Goal: Task Accomplishment & Management: Complete application form

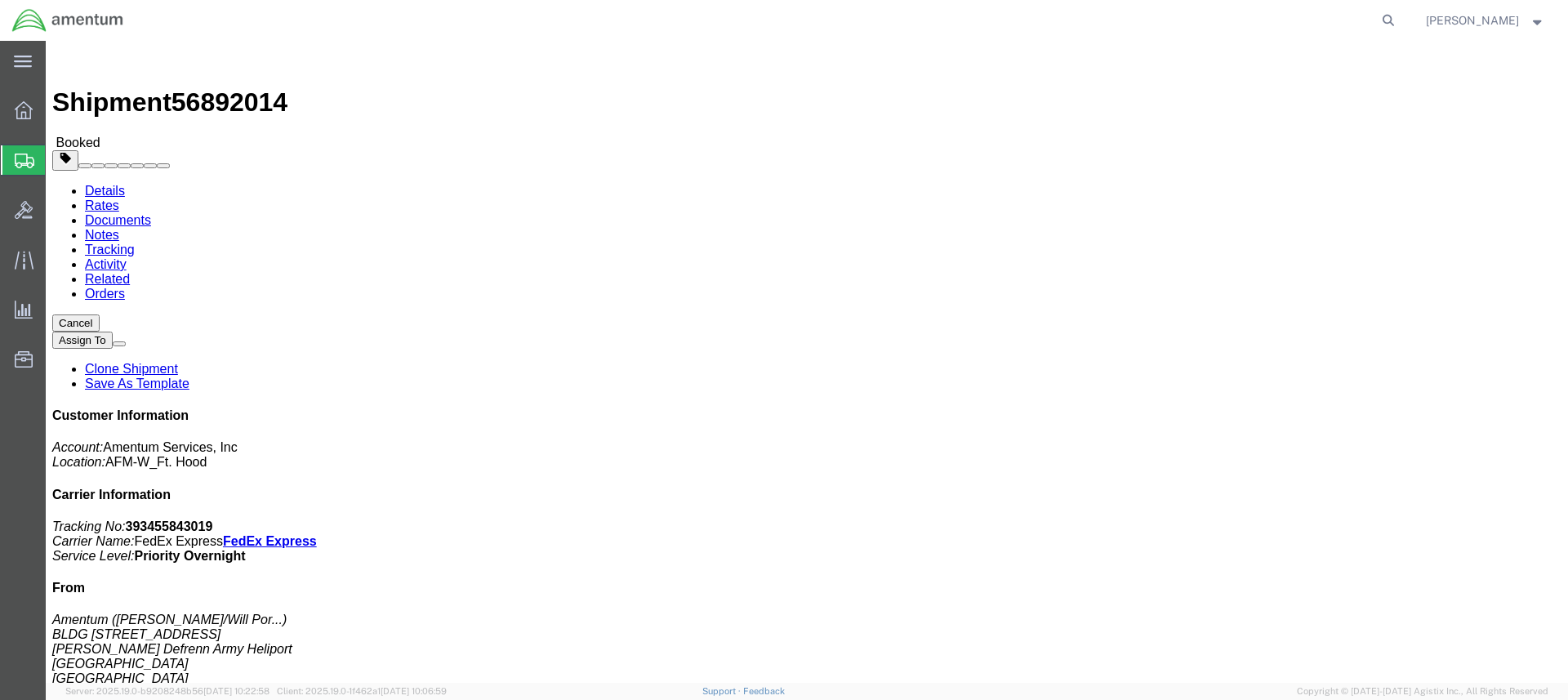
click at [0, 0] on span "Create Shipment" at bounding box center [0, 0] width 0 height 0
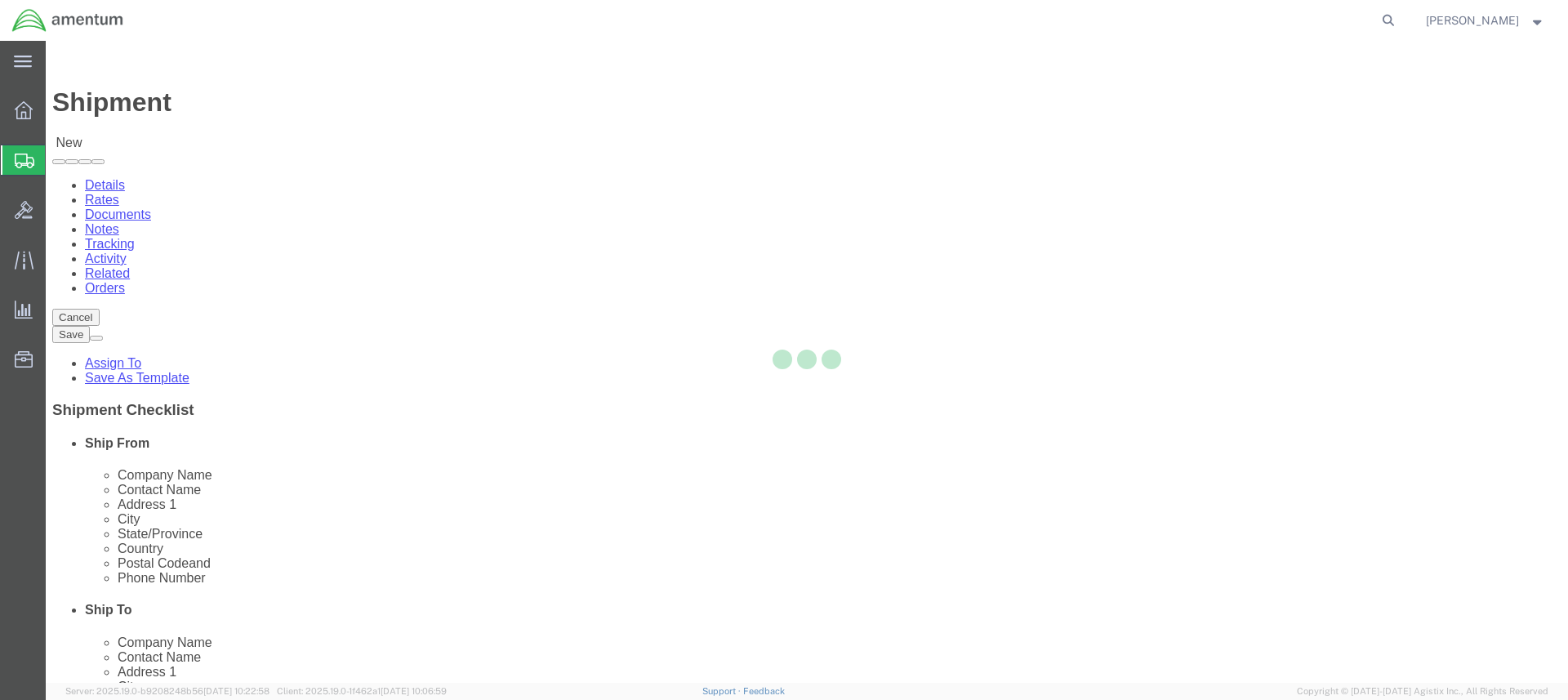
select select
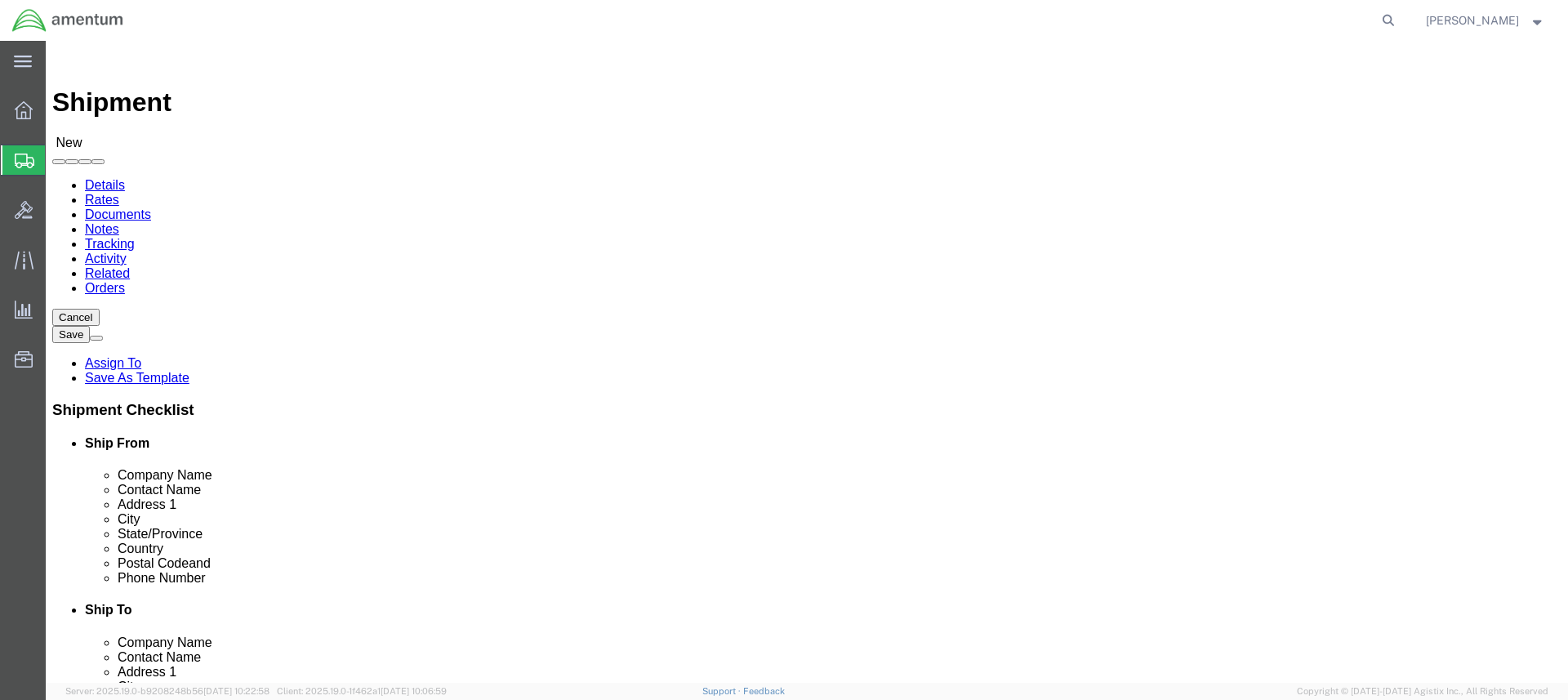
click input "text"
type input "[PERSON_NAME]"
click p "- Amentum - ([PERSON_NAME]***) BLDG [STREET_ADDRESS][PERSON_NAME] Defrenn Army …"
select select "[GEOGRAPHIC_DATA]"
type input "[PERSON_NAME]/[PERSON_NAME]"
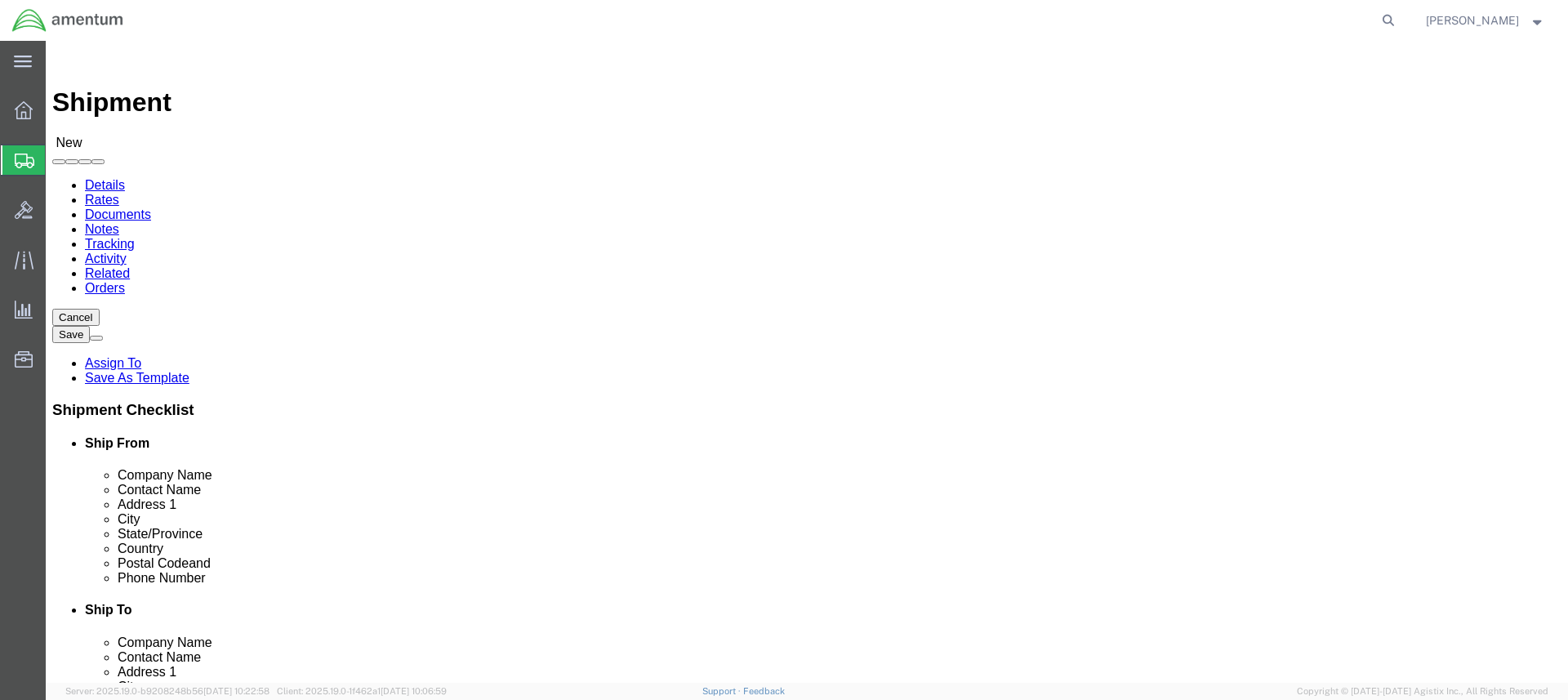
click input "text"
type input "[GEOGRAPHIC_DATA]"
click p "- Amentum - ([PERSON_NAME]) [STREET_ADDRESS]"
select select "OK"
type input "[GEOGRAPHIC_DATA]"
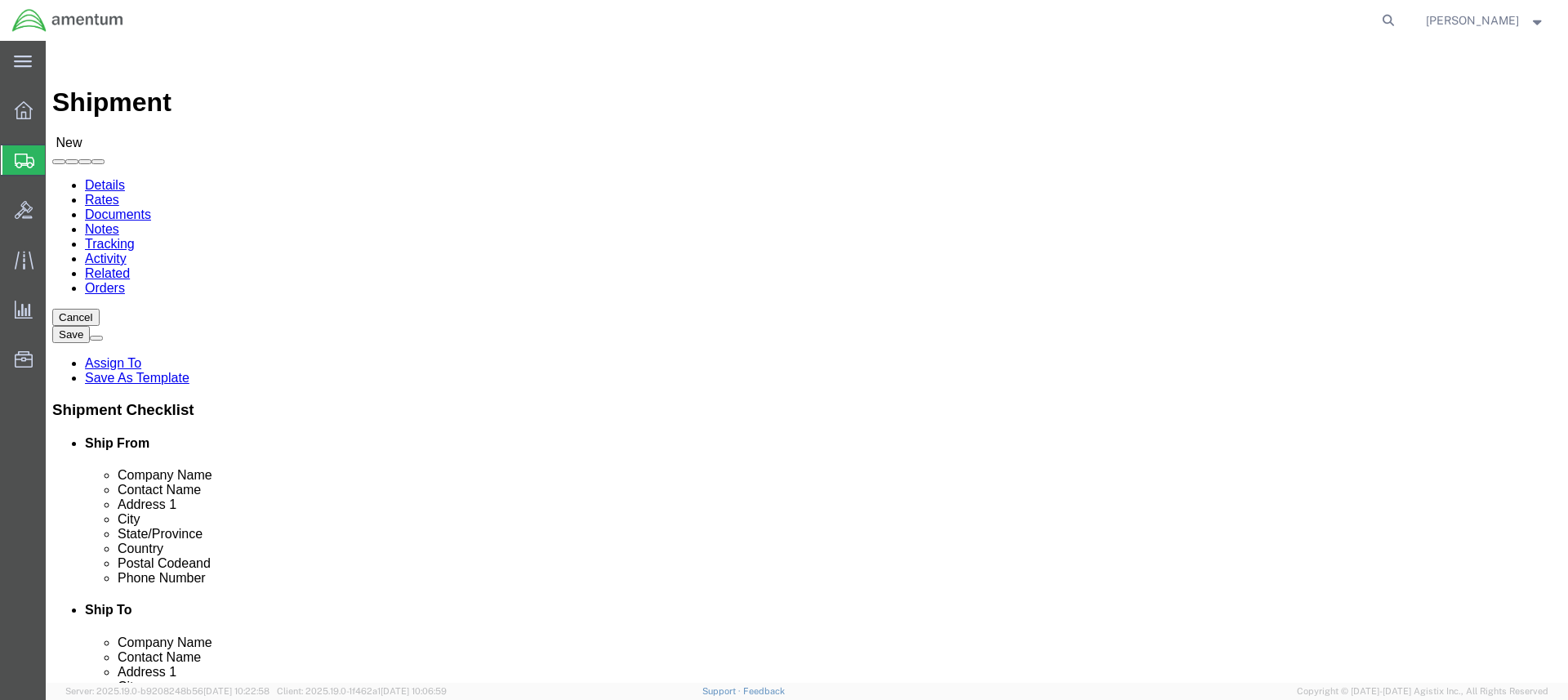
click input "text"
type input "[PHONE_NUMBER]"
click div "City [GEOGRAPHIC_DATA] [GEOGRAPHIC_DATA]"
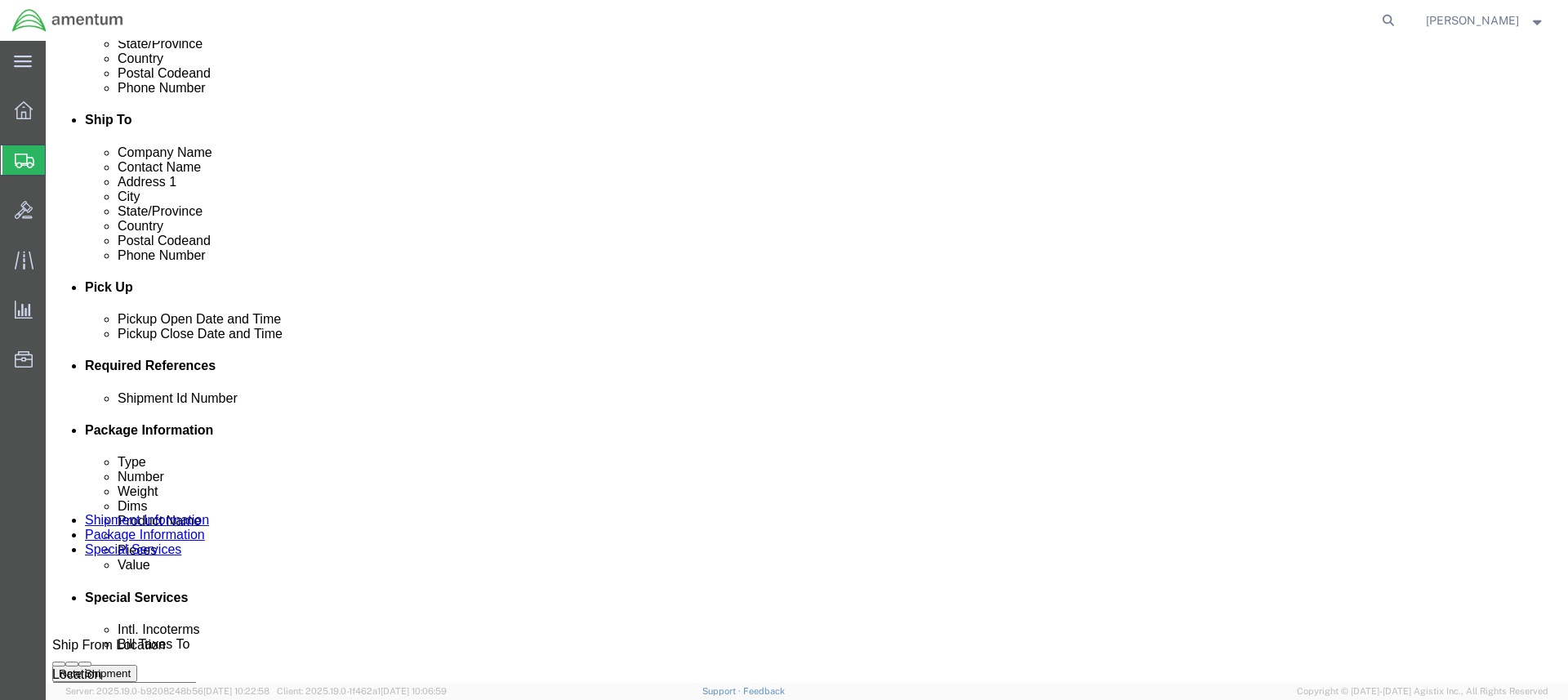
click input "text"
paste input "4999.R.2521.CX.DB.1Z.LEOK.00"
type input "4999.R.2521.CX.DB.1Z.LEOK.00"
click button "Continue"
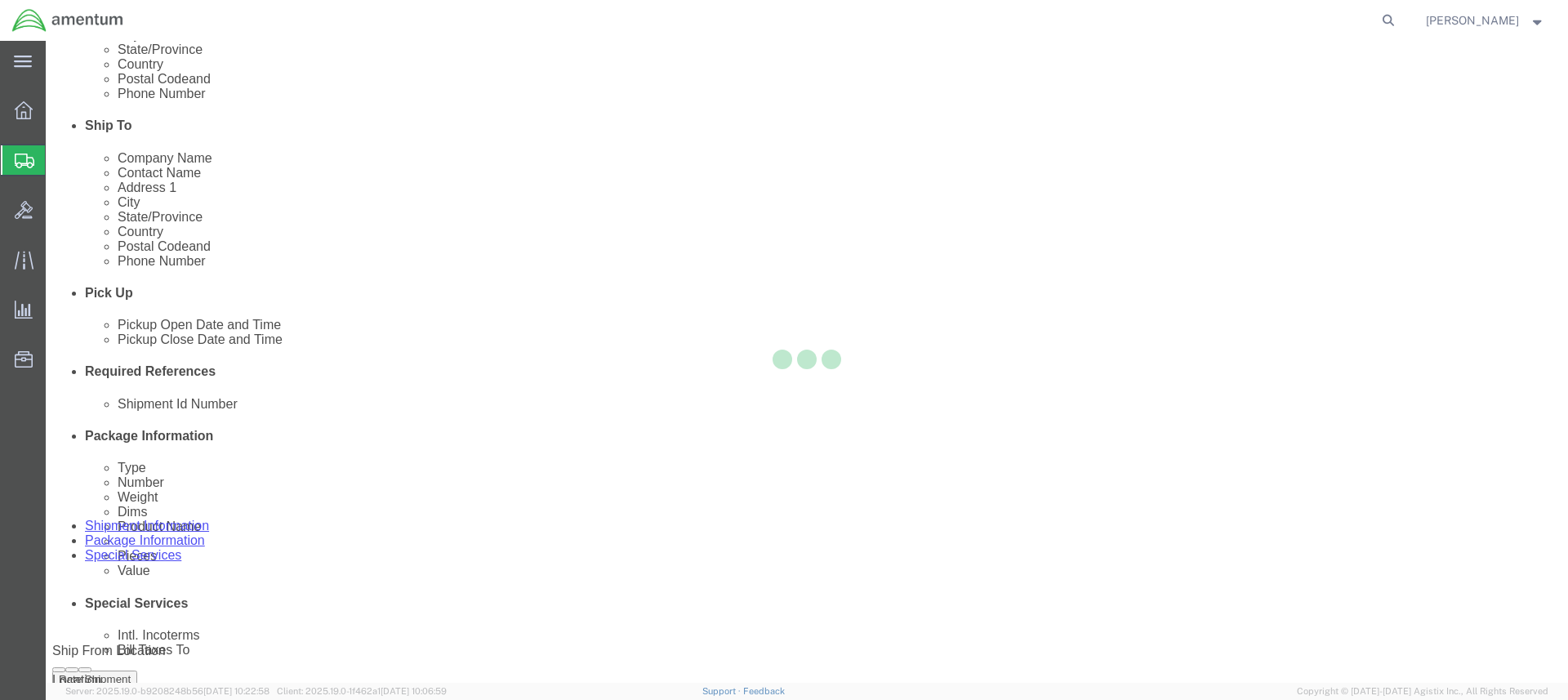
select select "CBOX"
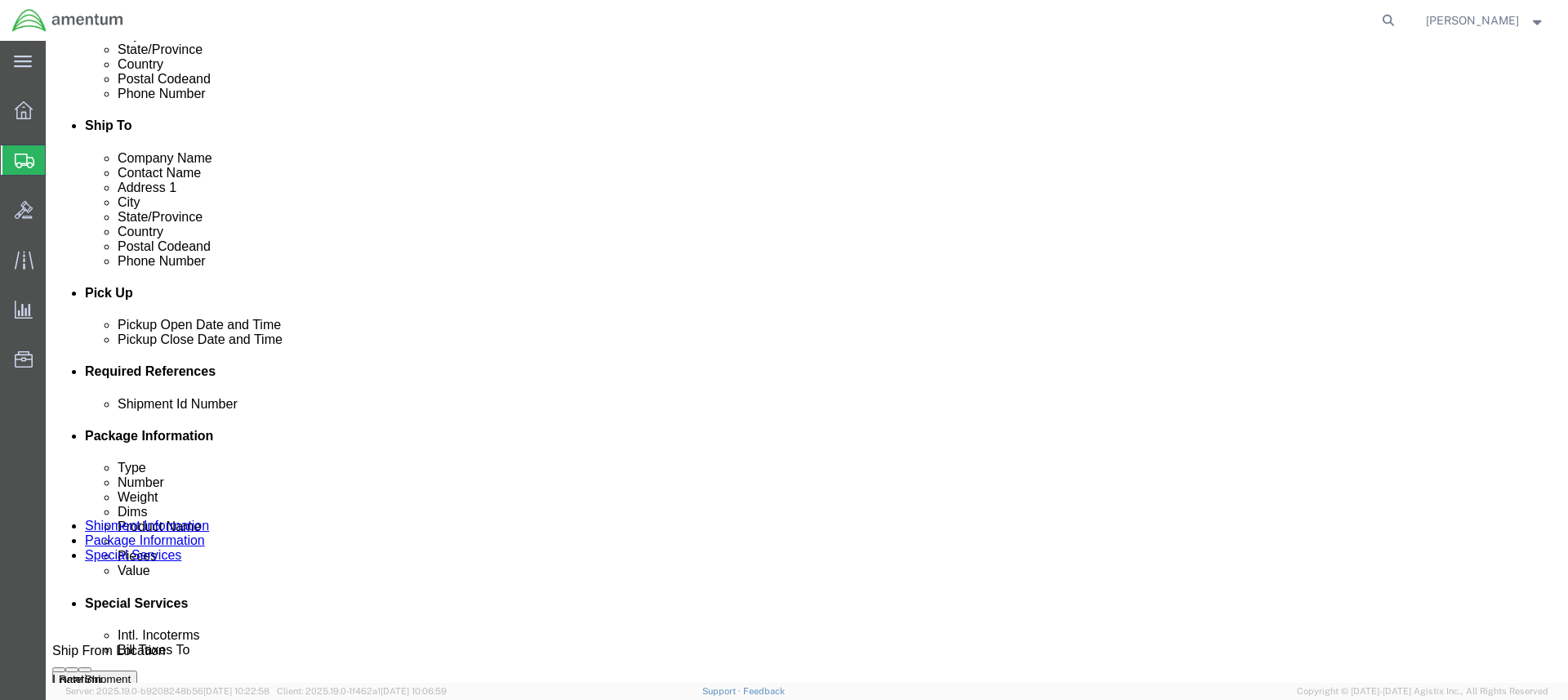
click input "text"
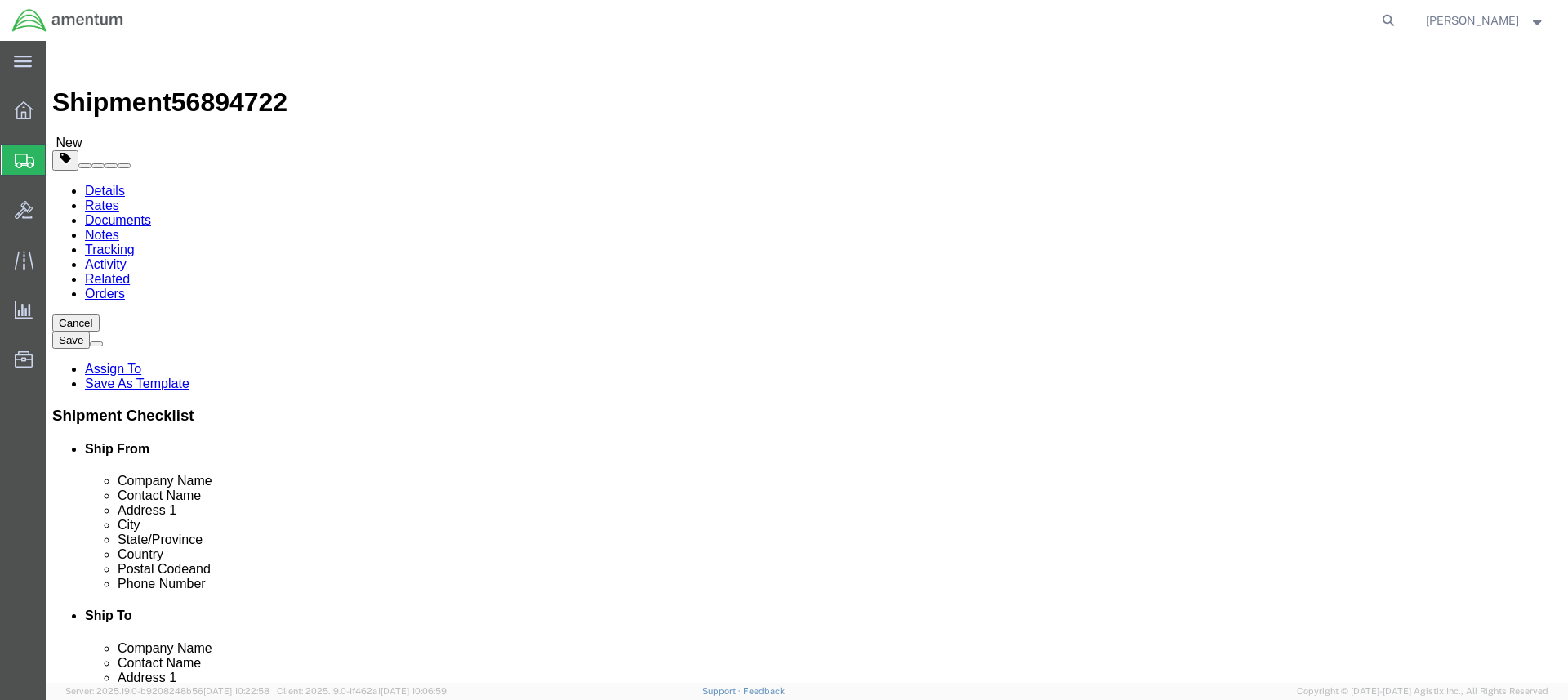
type input "19"
type input "25"
select select "NKCR"
drag, startPoint x: 254, startPoint y: 381, endPoint x: 223, endPoint y: 374, distance: 31.8
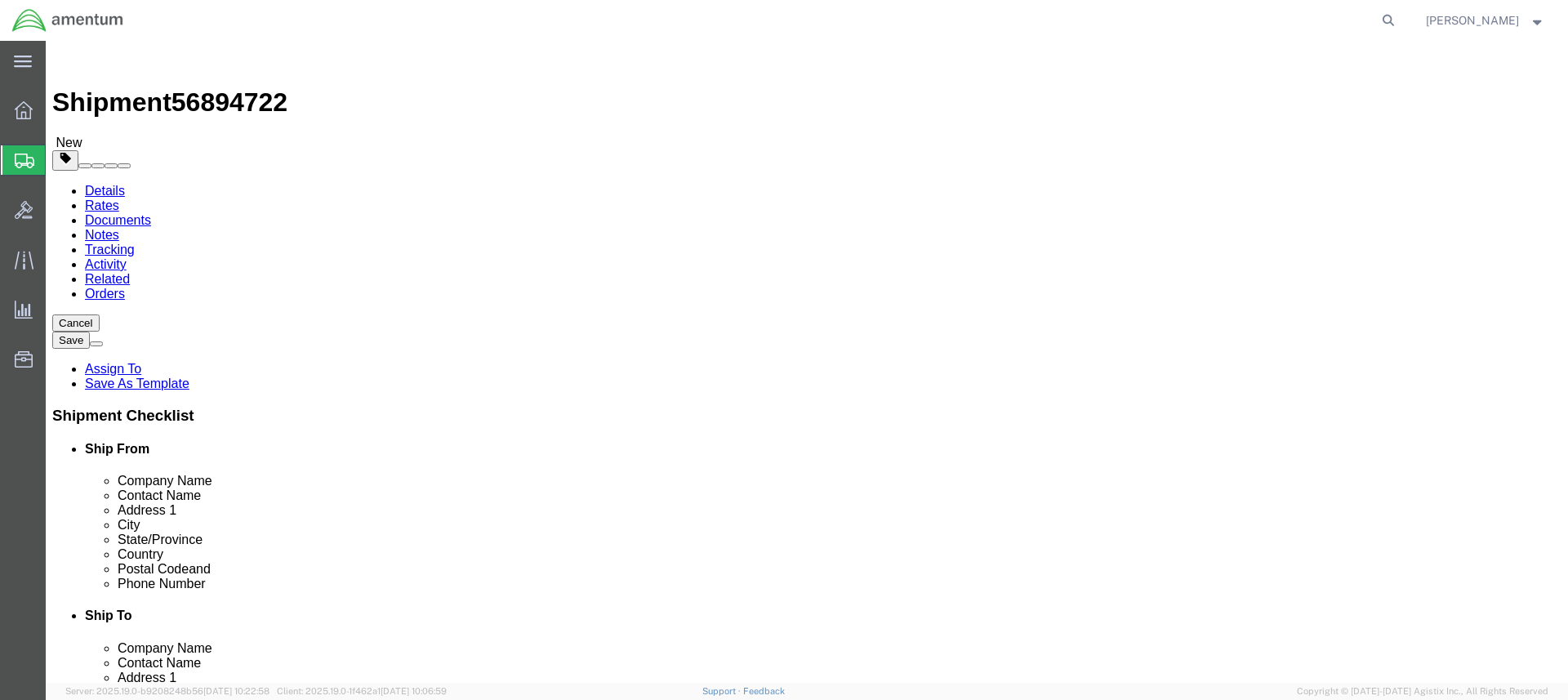
click input "0.00"
type input "16"
click link "Add Content"
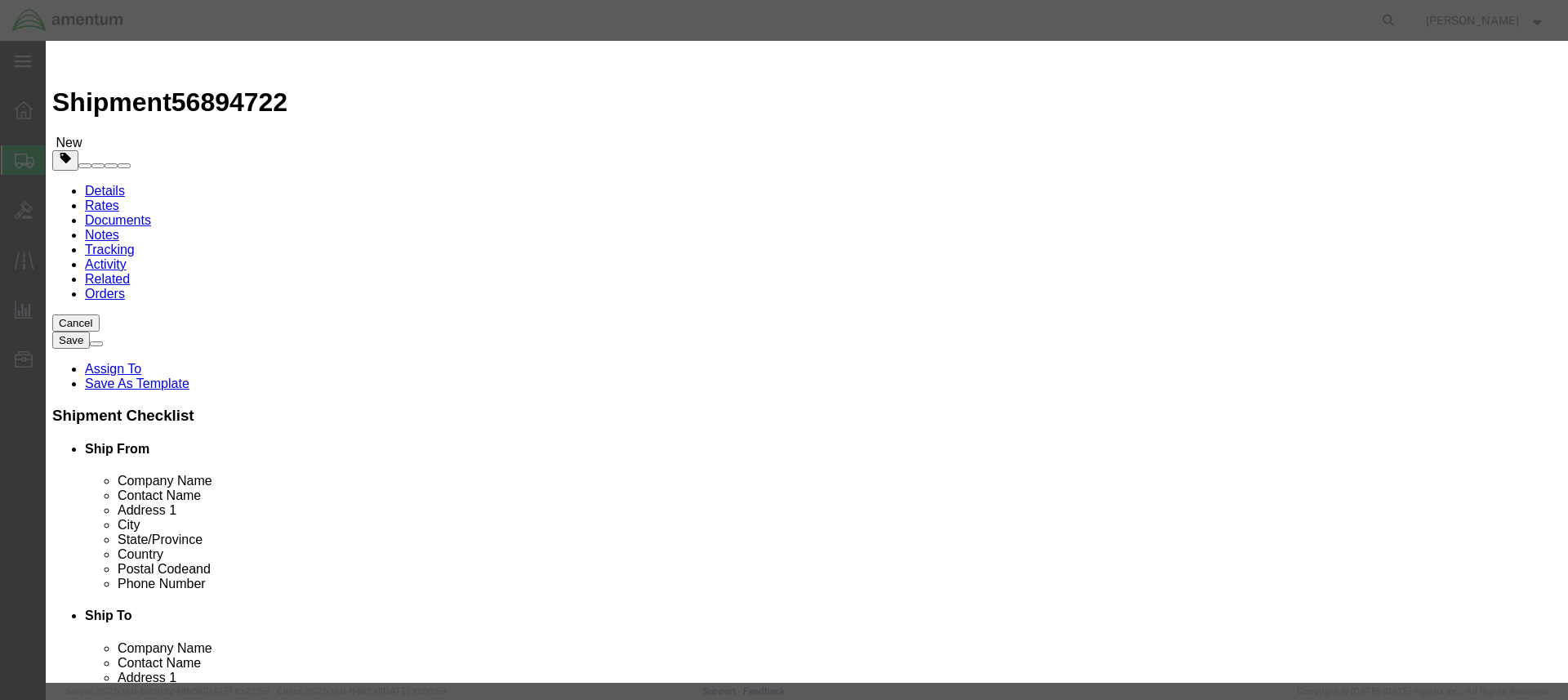
click input "text"
type input "[MEDICAL_DATA] Station, Plasic"
drag, startPoint x: 489, startPoint y: 153, endPoint x: 454, endPoint y: 149, distance: 35.2
click div "Pieces 0 Select Bag Barrels 100Board Feet Bottle Box Blister Pack Carats Can Ca…"
type input "1"
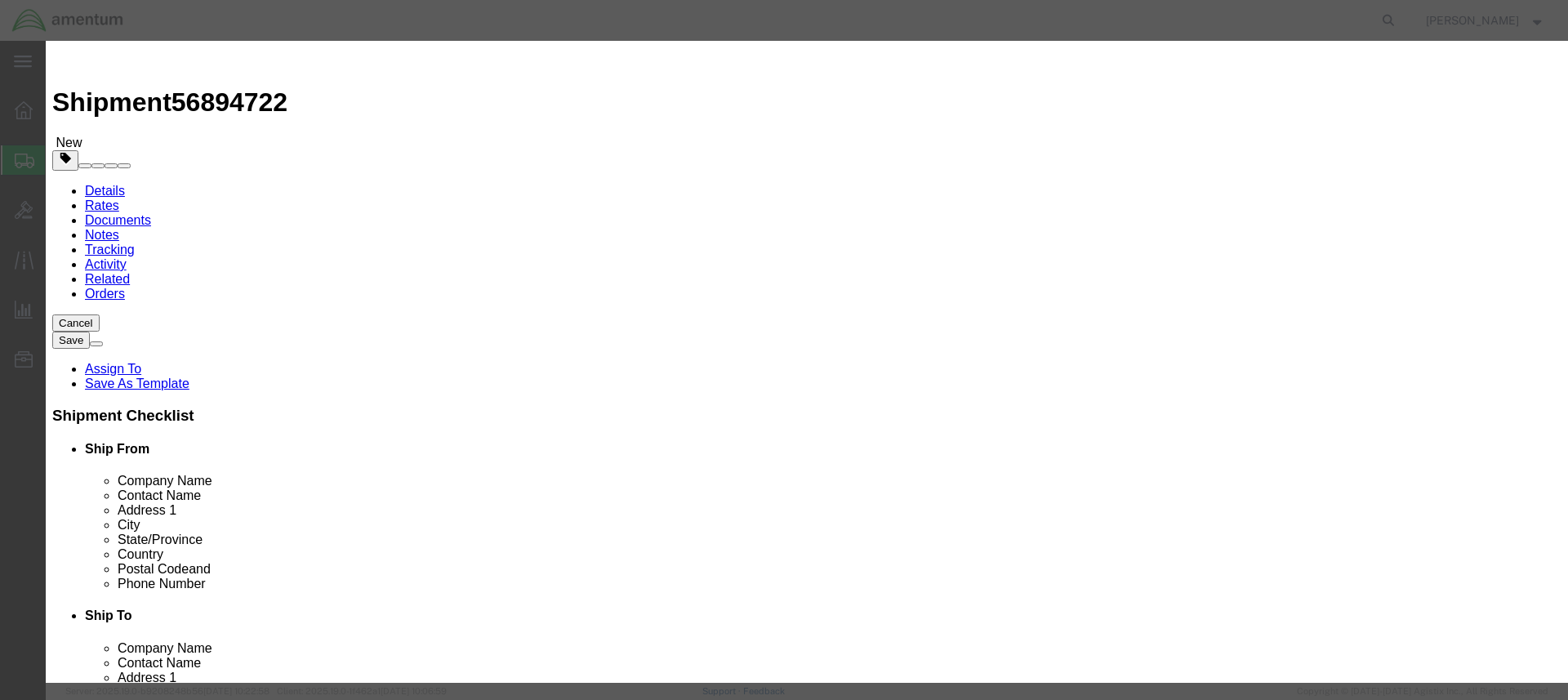
click input "text"
type input "60.00"
drag, startPoint x: 612, startPoint y: 123, endPoint x: 463, endPoint y: 114, distance: 149.3
click div "Product Name [MEDICAL_DATA] Station, Plasic [MEDICAL_DATA] Station, Plas"
click textarea
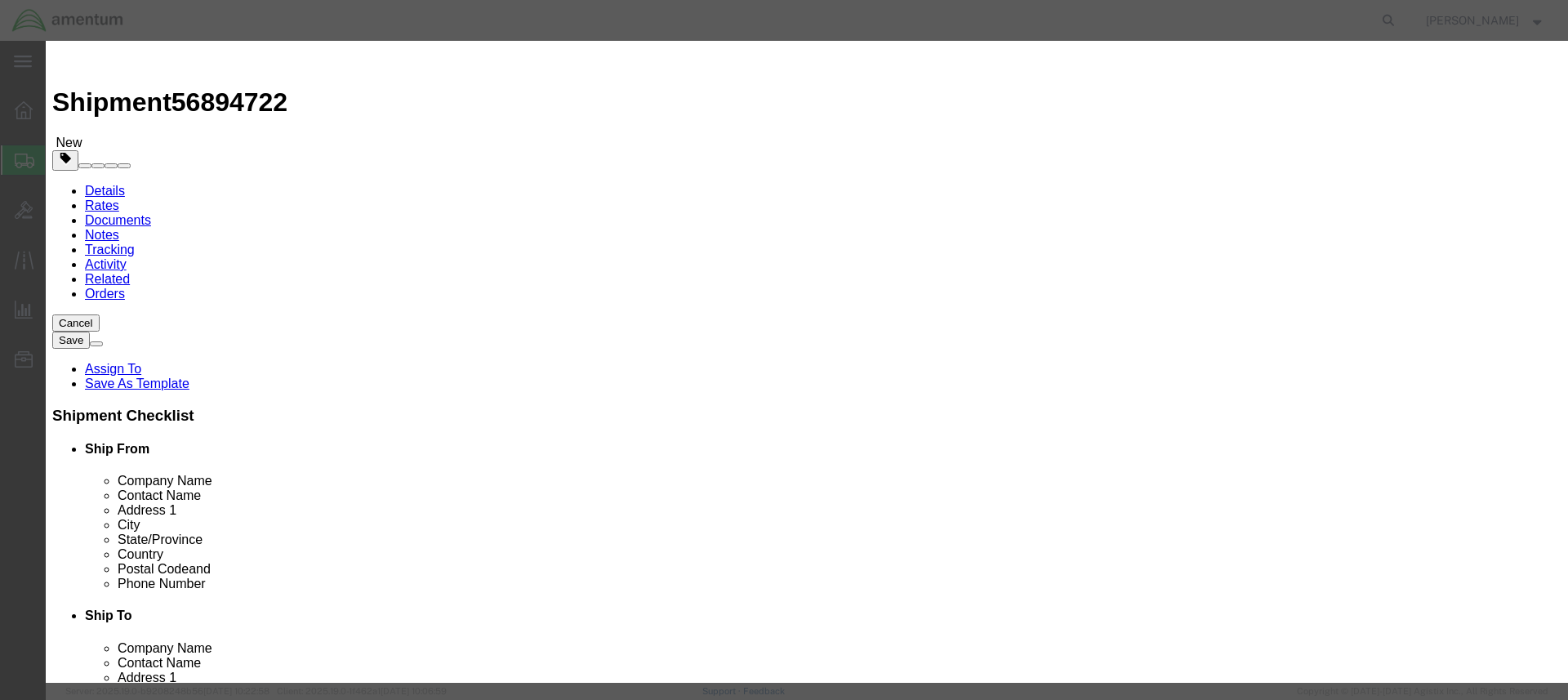
paste textarea "[MEDICAL_DATA] Station, Plasic"
type textarea "[MEDICAL_DATA] Station, Plasic"
select select "50"
select select "US"
click button "Save & Close"
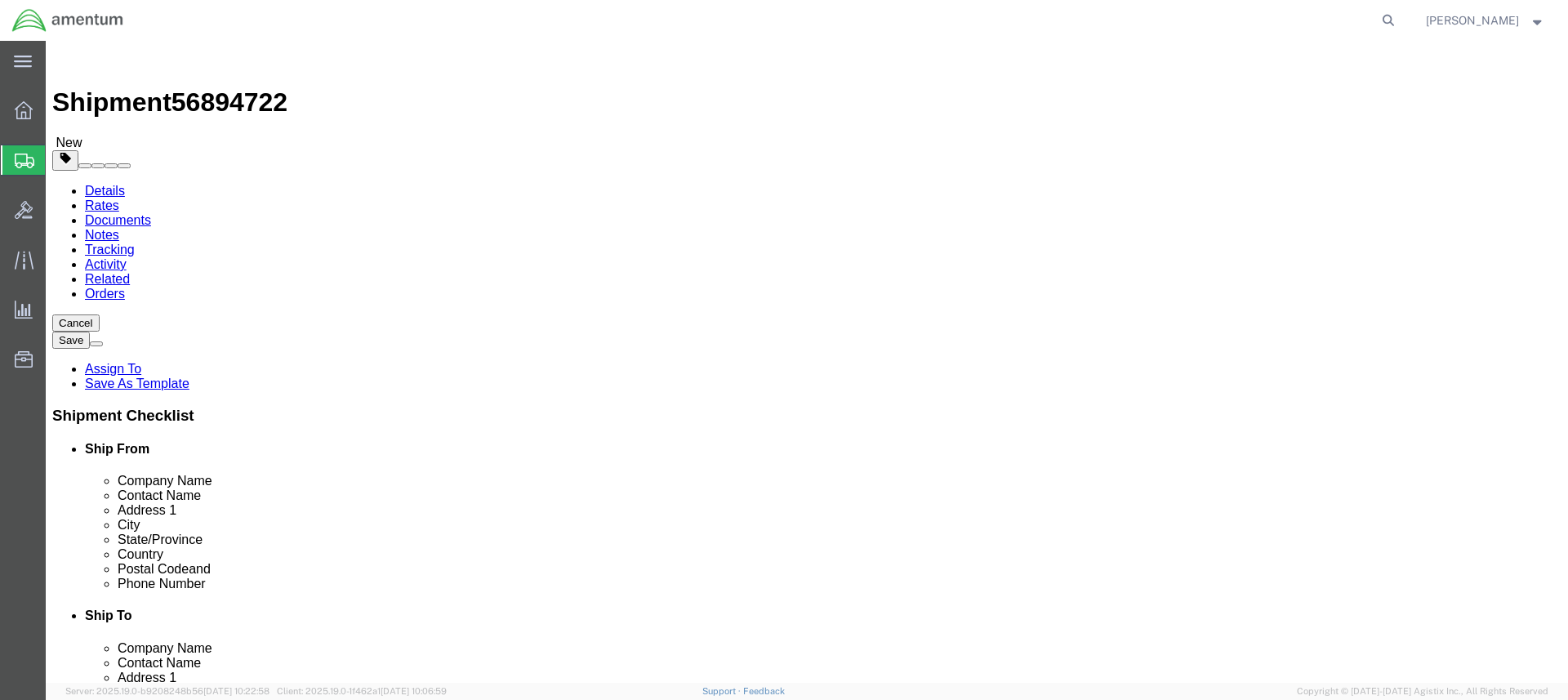
click button "Rate Shipment"
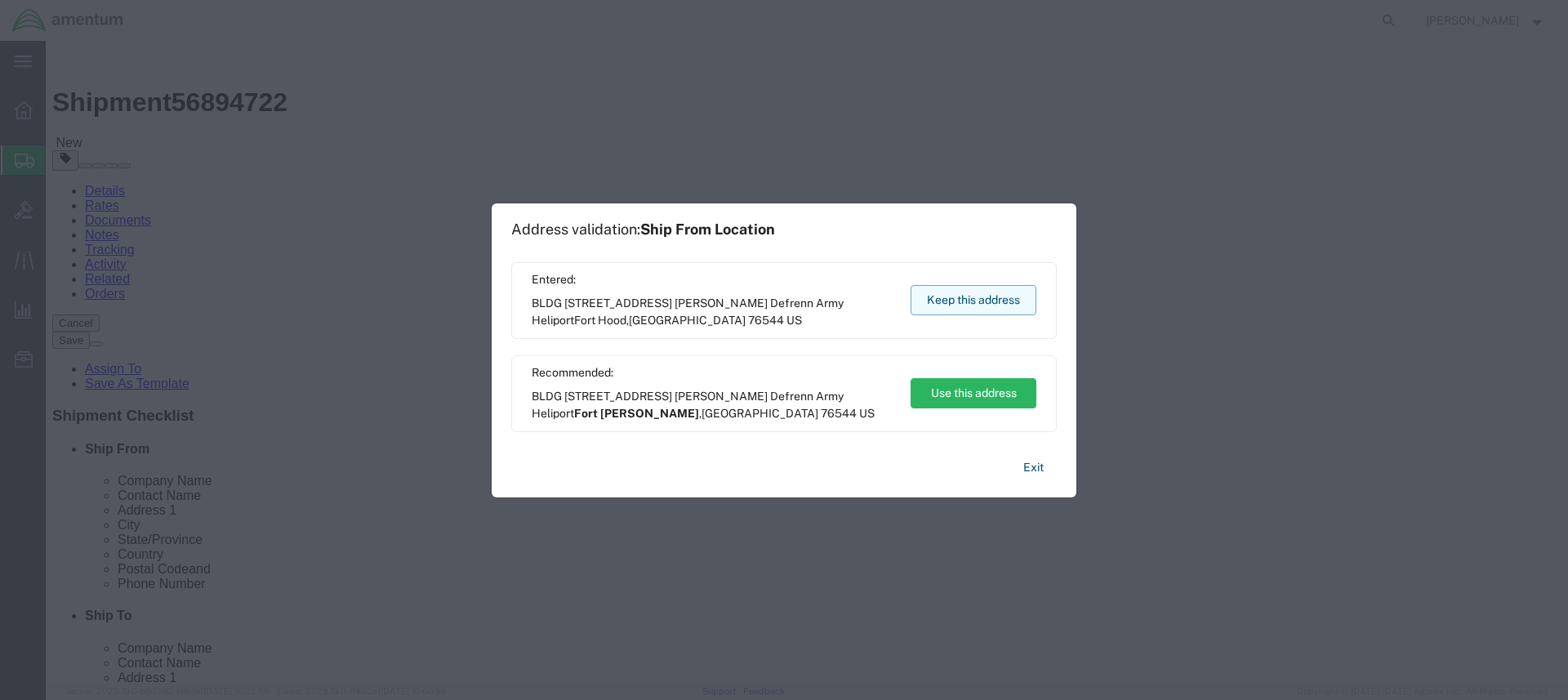
click at [964, 296] on button "Keep this address" at bounding box center [973, 300] width 125 height 31
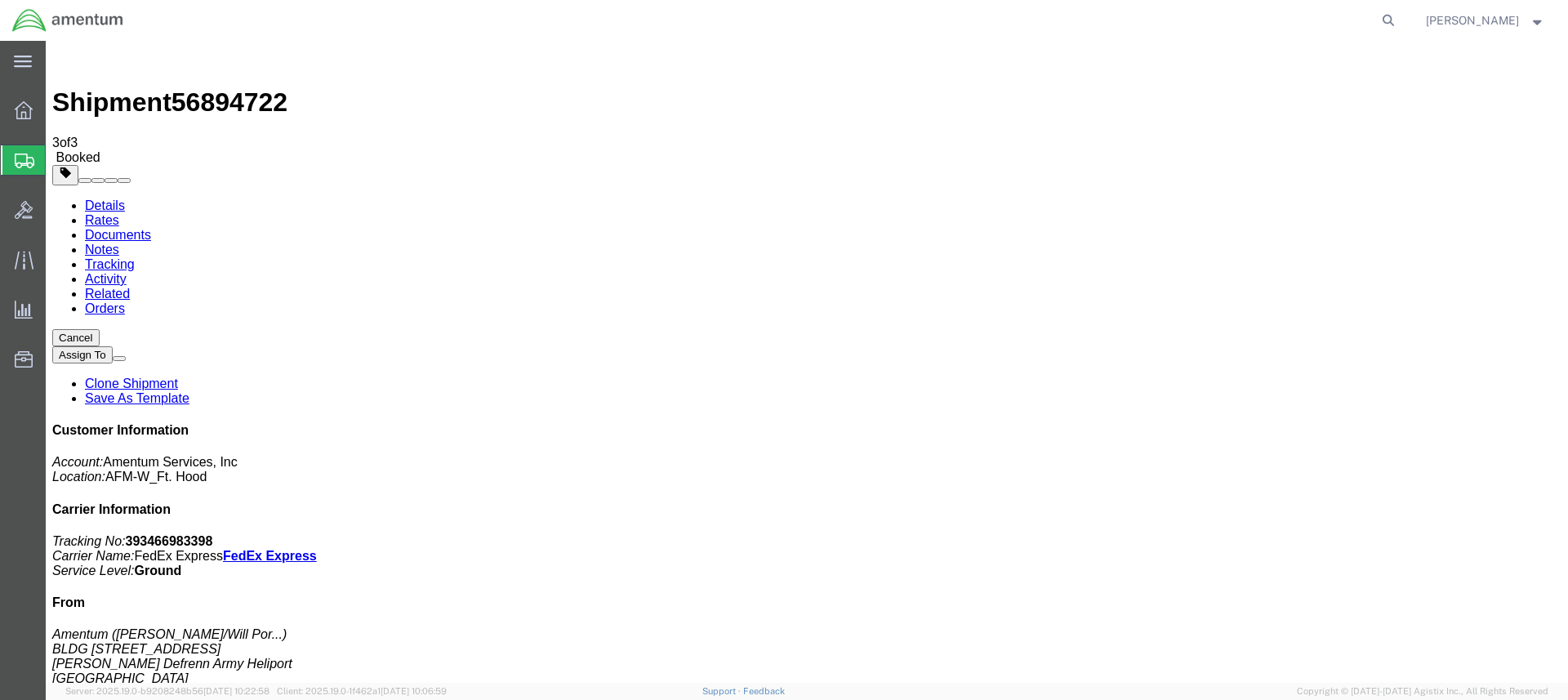
click at [0, 0] on span "Create Shipment" at bounding box center [0, 0] width 0 height 0
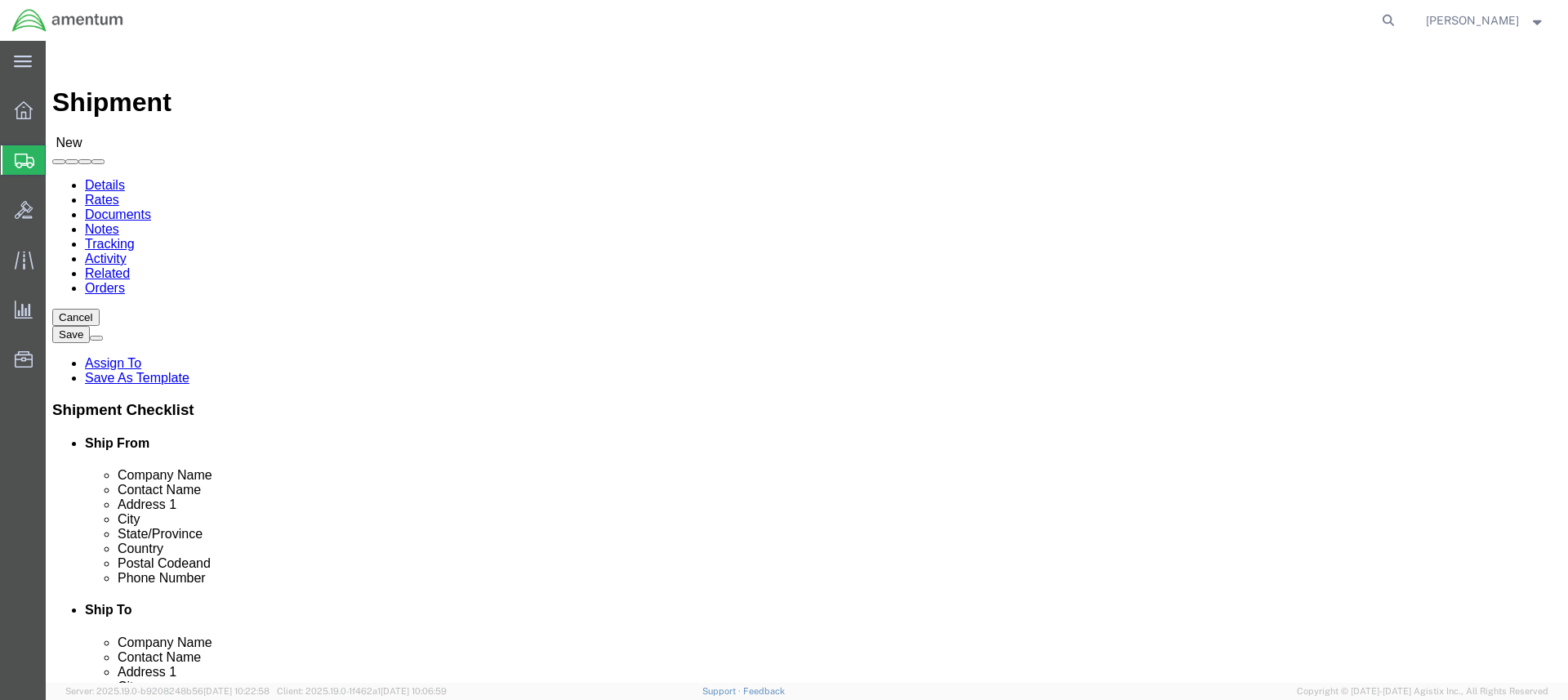
click input "text"
type input "[PERSON_NAME]"
click p "- Amentum - ([PERSON_NAME]***) BLDG [STREET_ADDRESS][PERSON_NAME] Defrenn Army …"
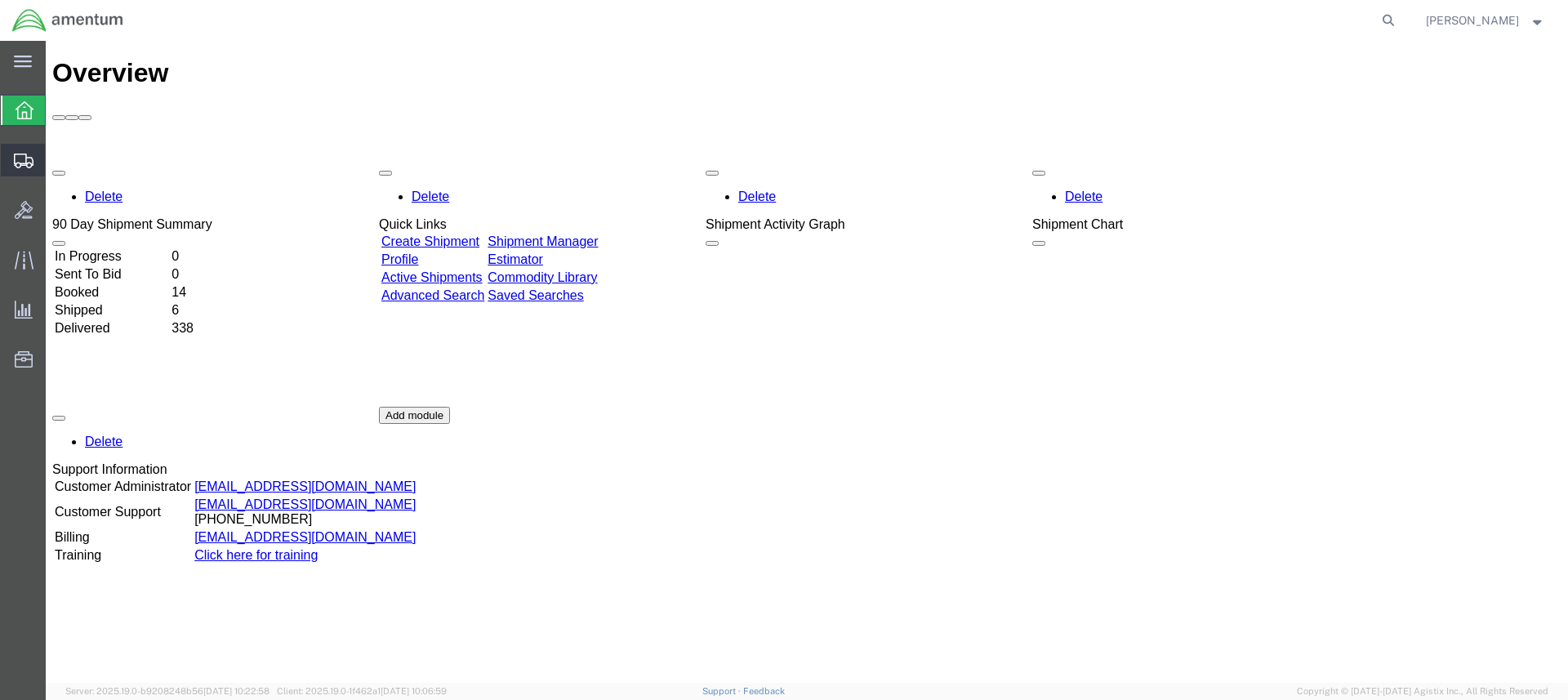
click at [0, 0] on span "Create Shipment" at bounding box center [0, 0] width 0 height 0
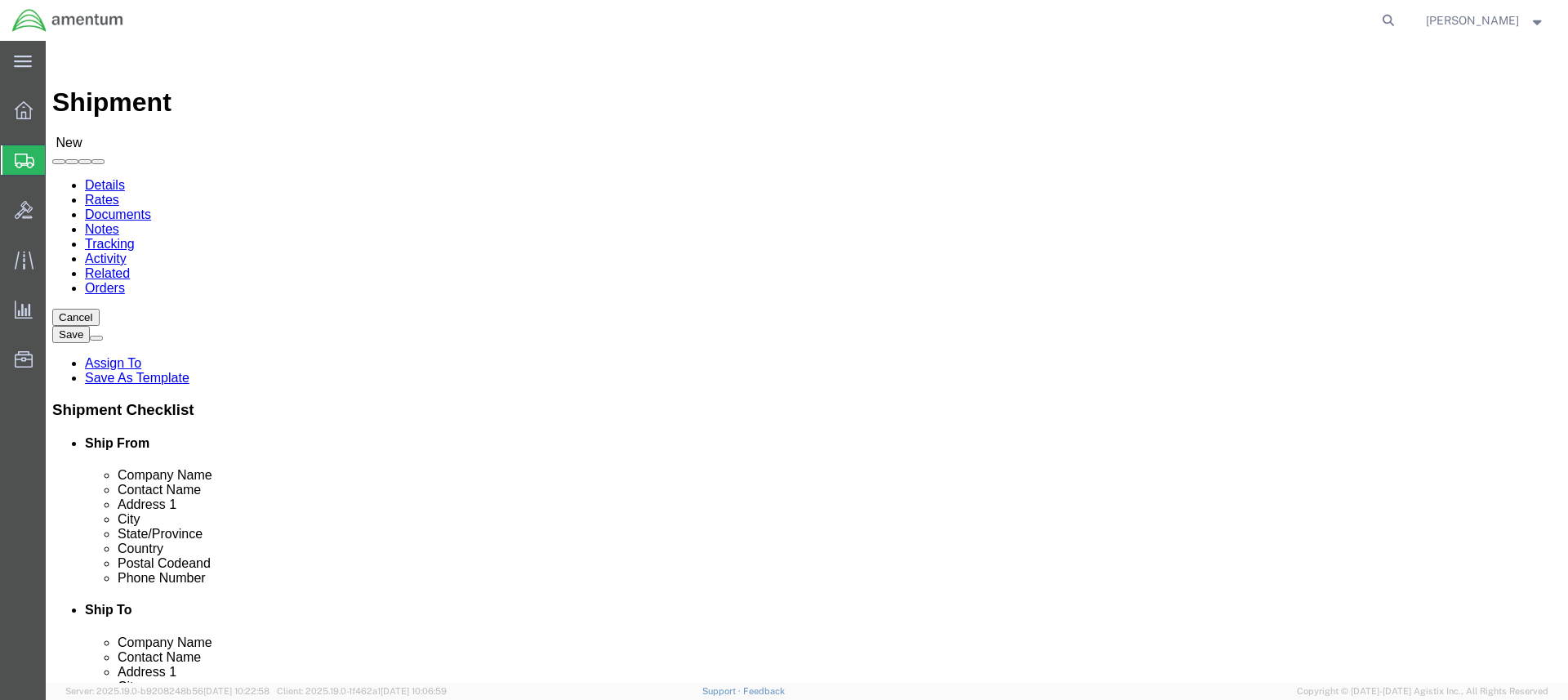
select select
click input "text"
type input "[PERSON_NAME]"
click p "- Amentum - ([PERSON_NAME]***) BLDG [STREET_ADDRESS][PERSON_NAME] Defrenn Army …"
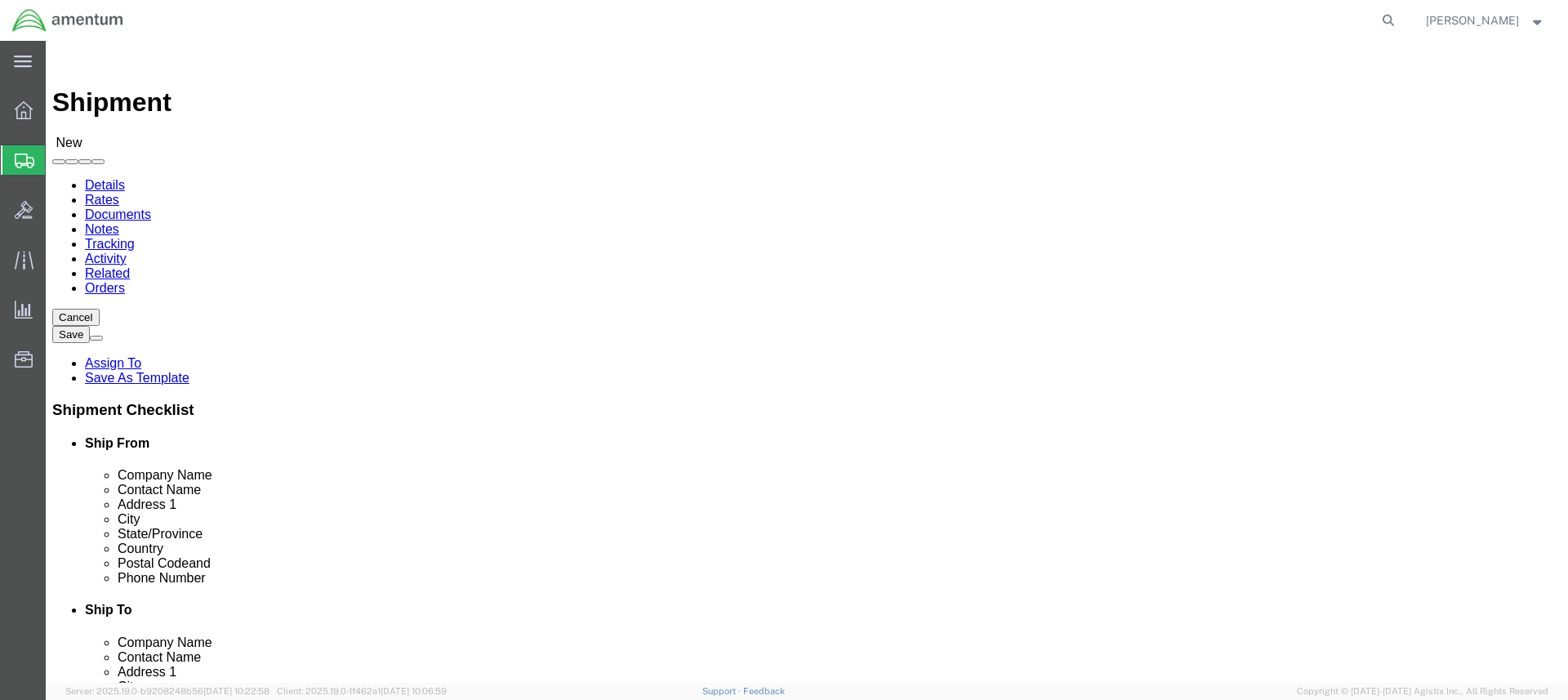
select select "[GEOGRAPHIC_DATA]"
type input "[PERSON_NAME]/[PERSON_NAME]"
click input "text"
type input "[PERSON_NAME]"
click input "text"
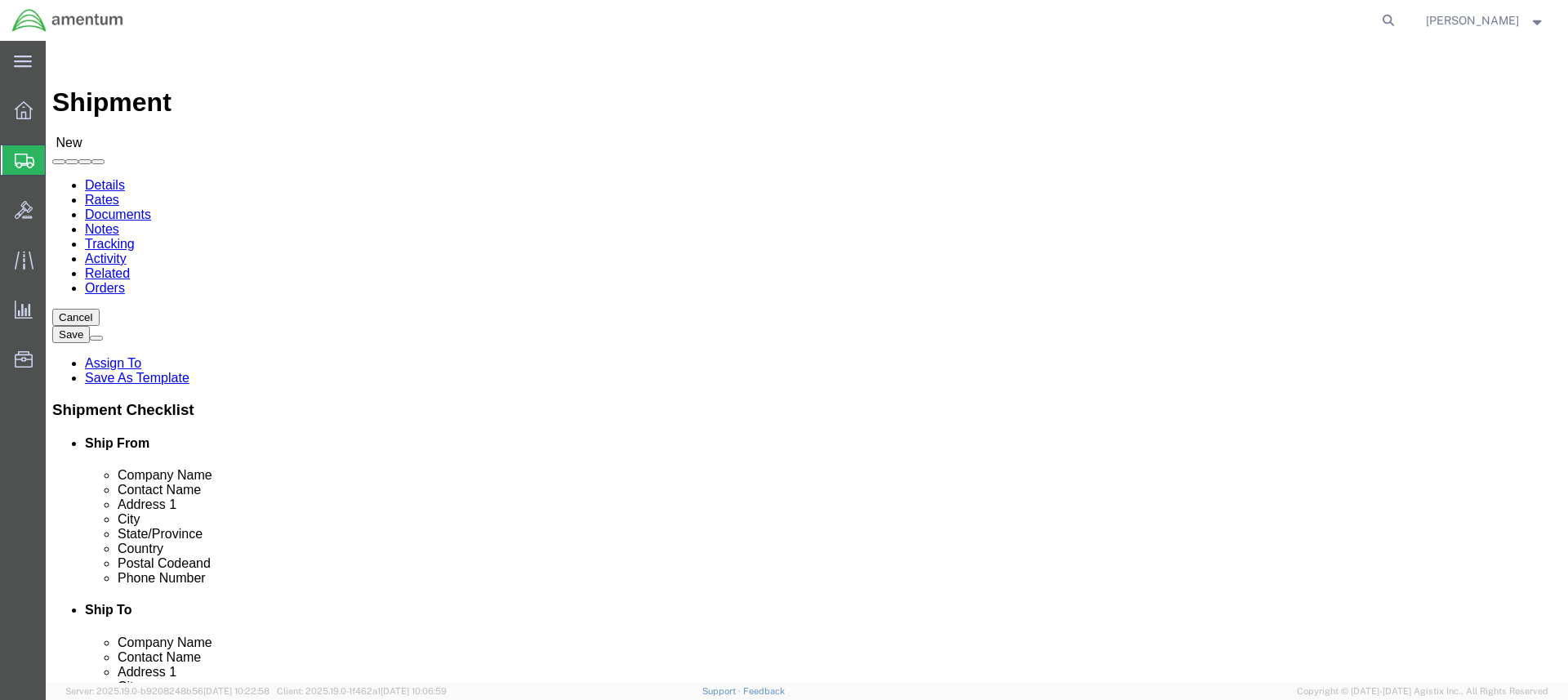
type input "Amentum"
click label "Address 2"
click input "text"
paste input "[STREET_ADDRESS][PERSON_NAME] BLDG 1079"
type input "[STREET_ADDRESS][PERSON_NAME] BLDG 1079"
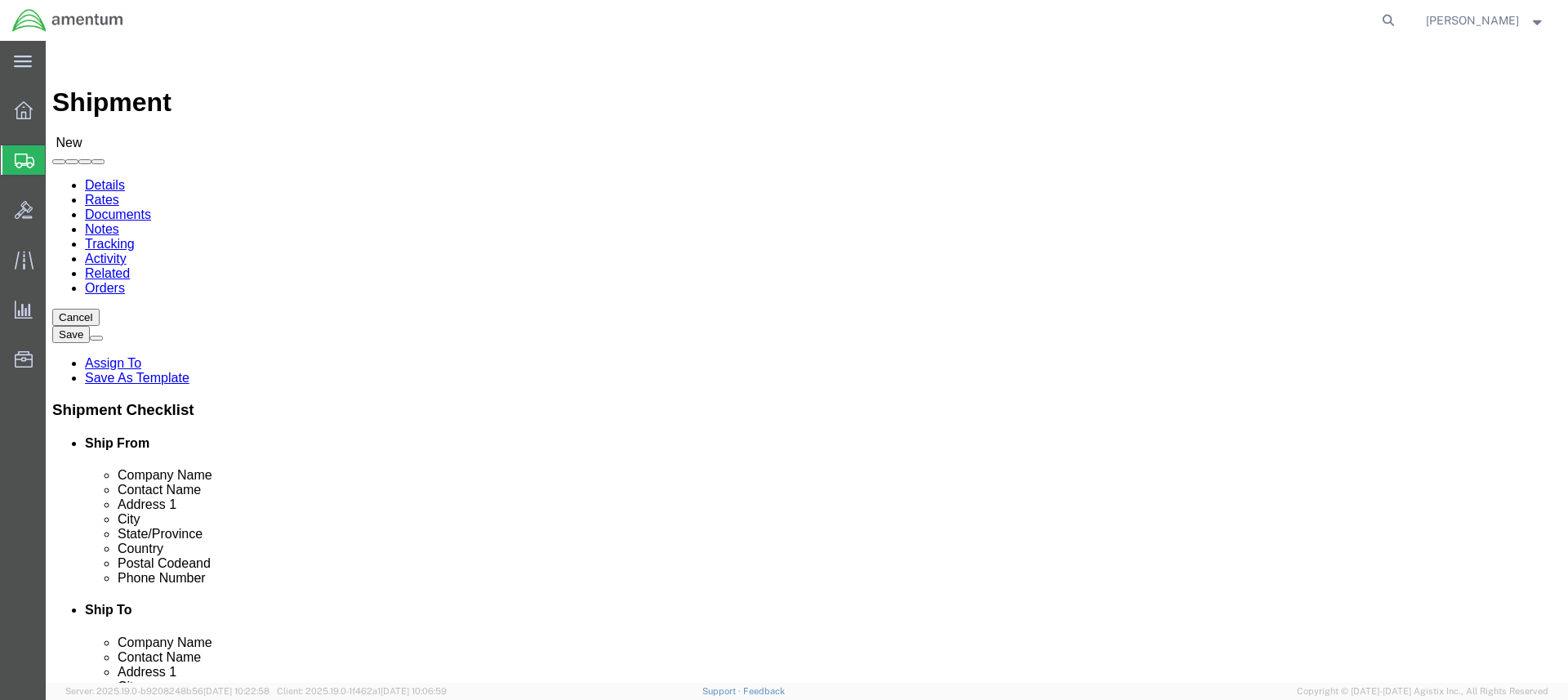
click input "text"
paste input "Holloman AFB"
type input "Holloman AFB"
click label "Address 2"
click body "Shipment New Details Rates Documents Notes Tracking Activity Related Orders Can…"
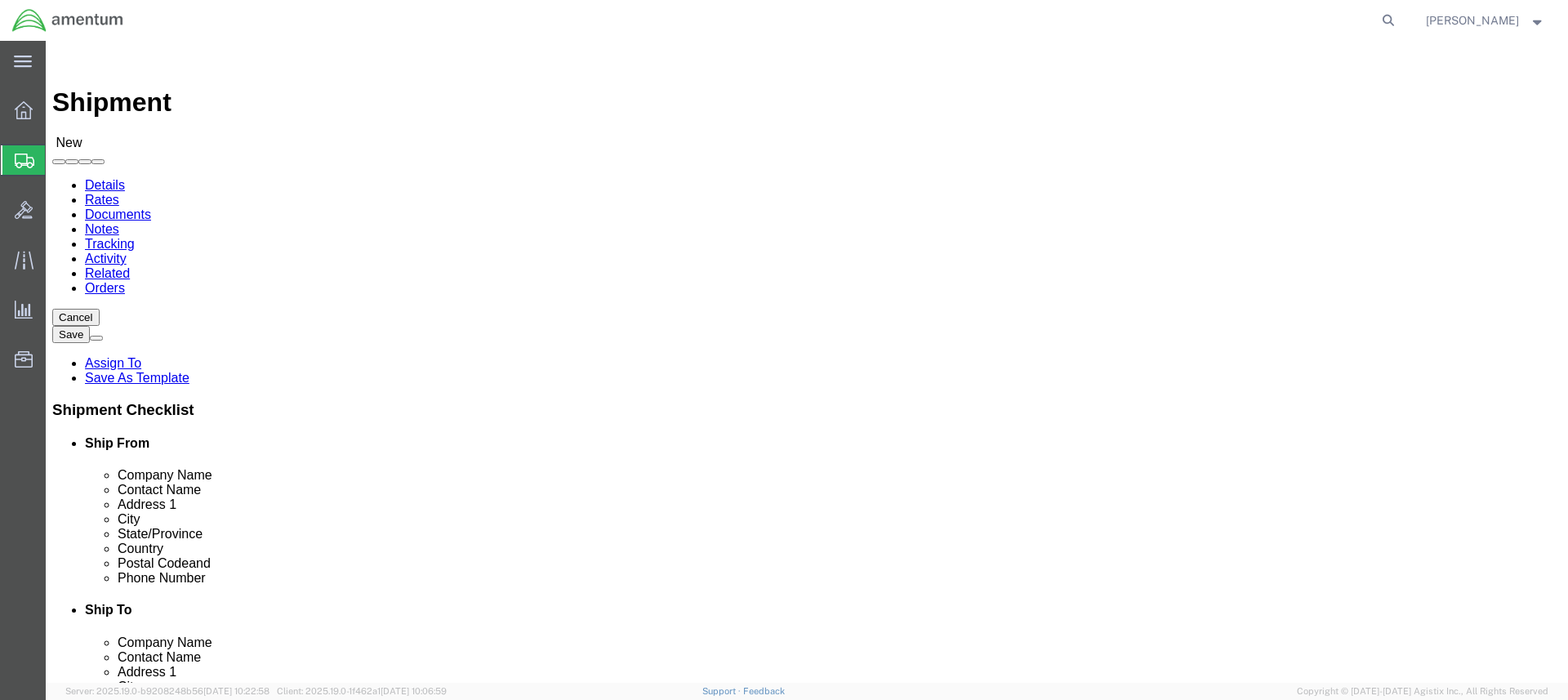
click input "Postal Code"
type input "88330"
click input "text"
paste input "(575) 679-1342"
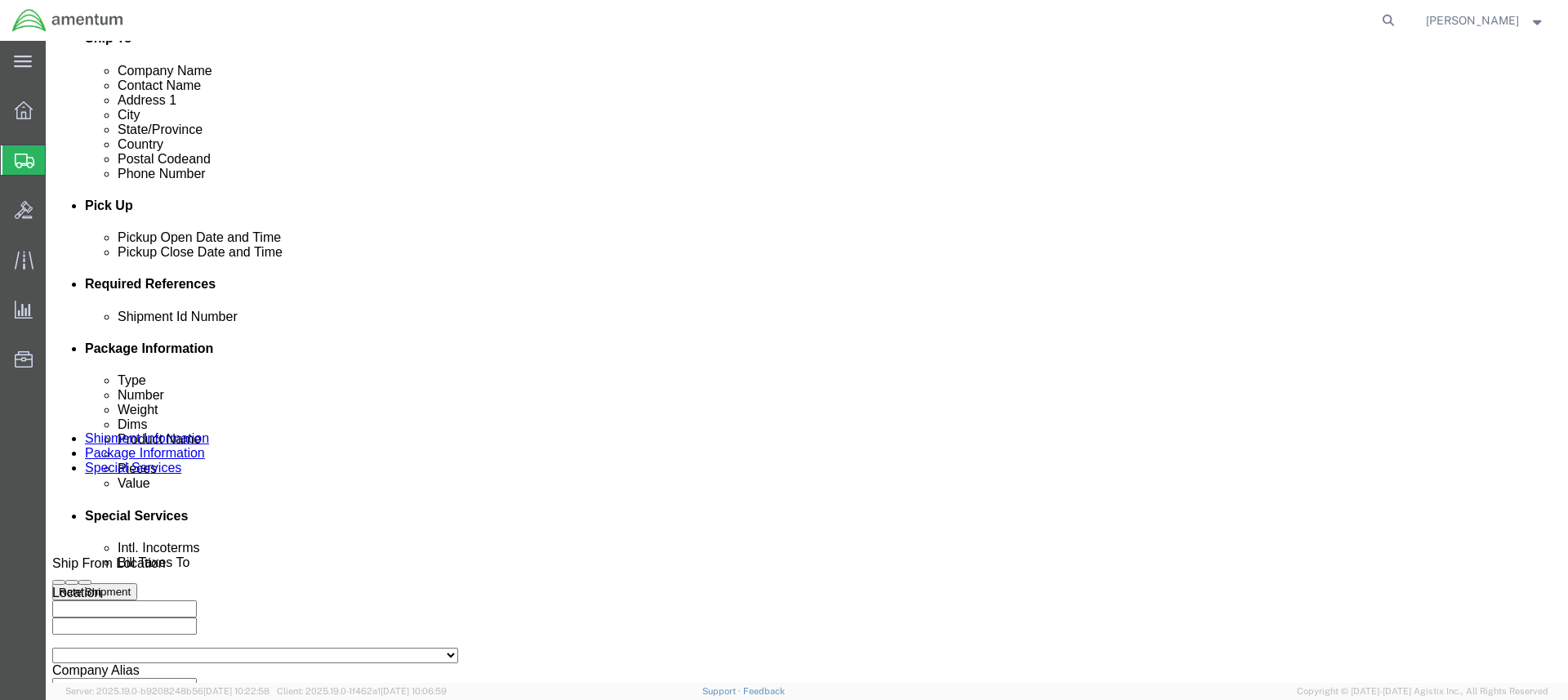
type input "(575) 679-1342"
click input "text"
paste input "4999.R.2521.AJ.AT.09.WSMR.00"
type input "4999.R.2521.AJ.AT.09.WSMR.00"
click button "Continue"
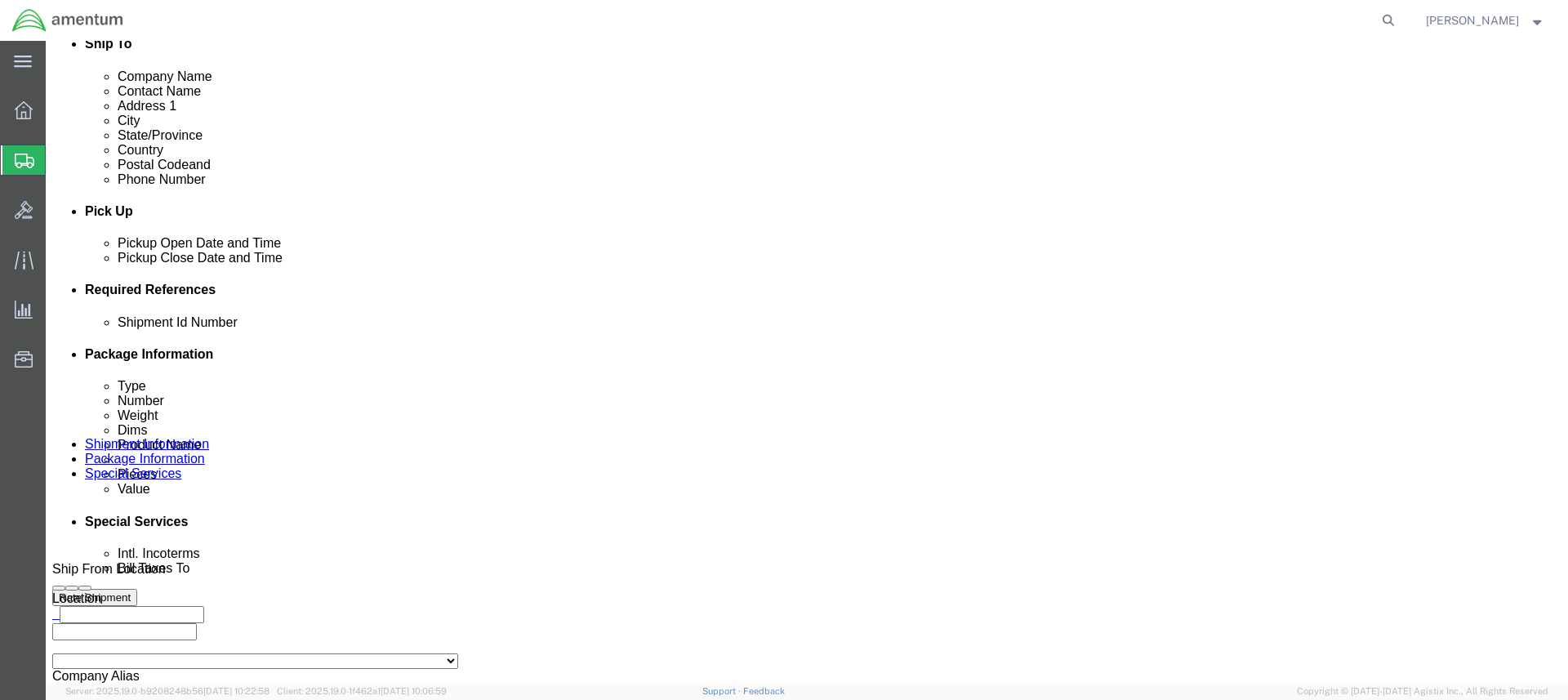
select select "NKCR"
click input "text"
type input "16"
type input "14"
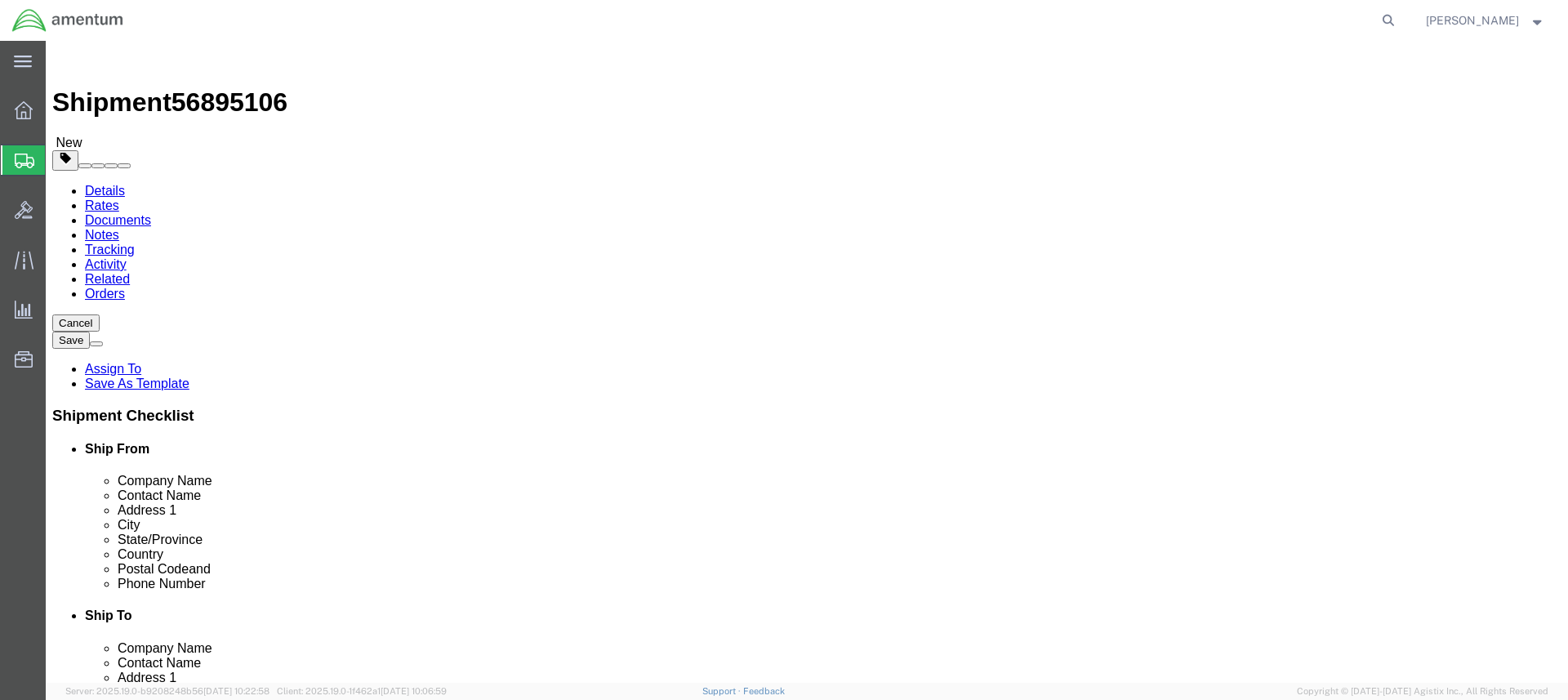
type input "23"
type input "9.0"
click link "Add Content"
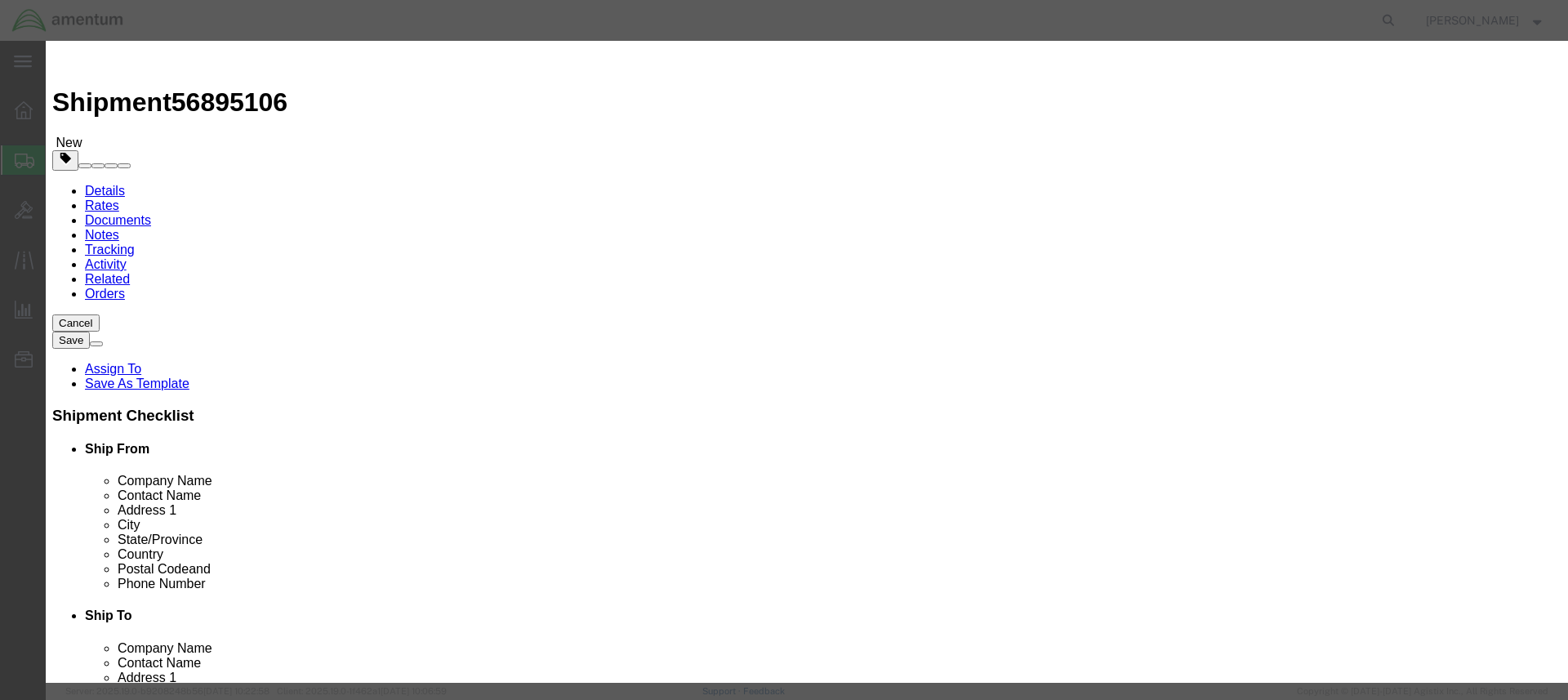
click input "text"
type input "Eyewash, Portable"
type input "1"
click input "text"
type input "100.00"
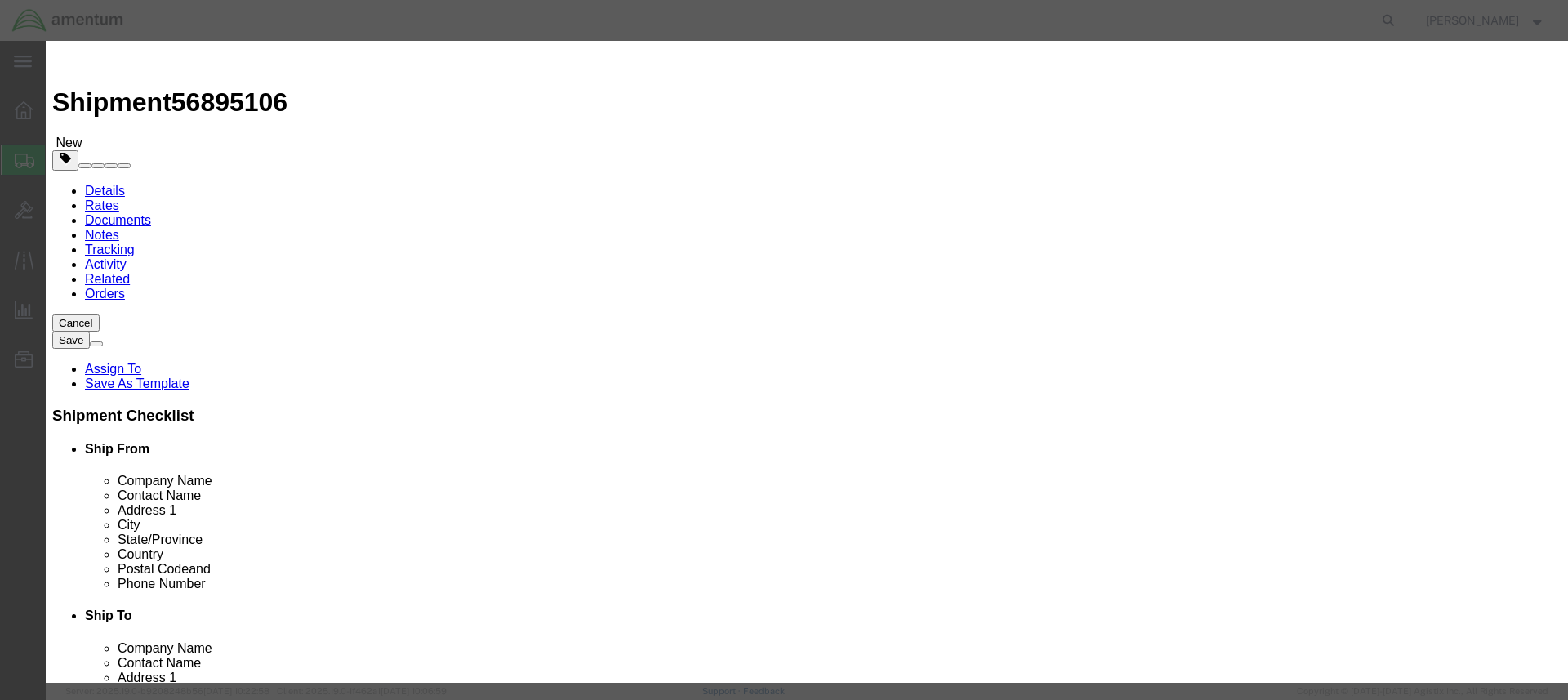
select select "50"
drag, startPoint x: 581, startPoint y: 123, endPoint x: 450, endPoint y: 119, distance: 131.1
click div "Product Name Eyewash, Portable Eyewash,"
click textarea
paste textarea "Eyewash, Portable"
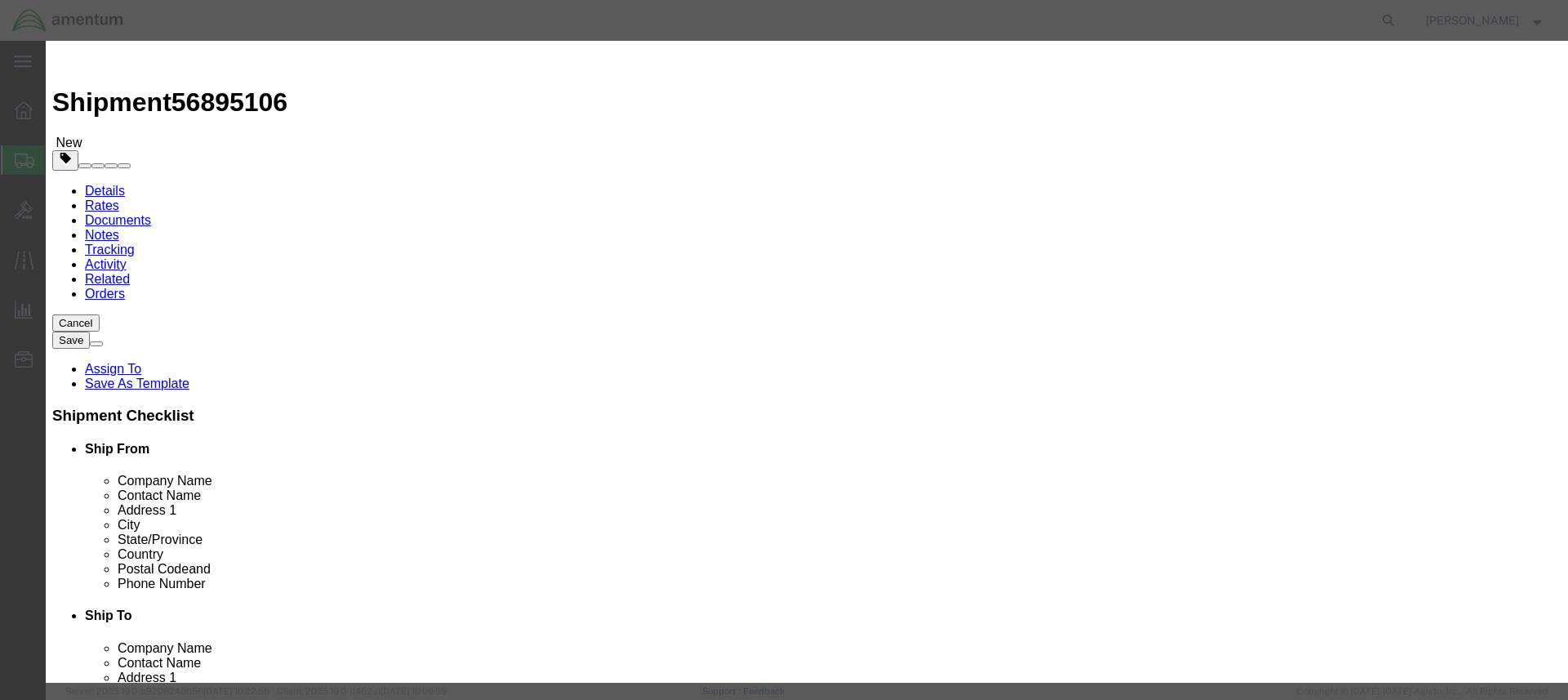
type textarea "Eyewash, Portable"
select select "US"
click button "Save & Close"
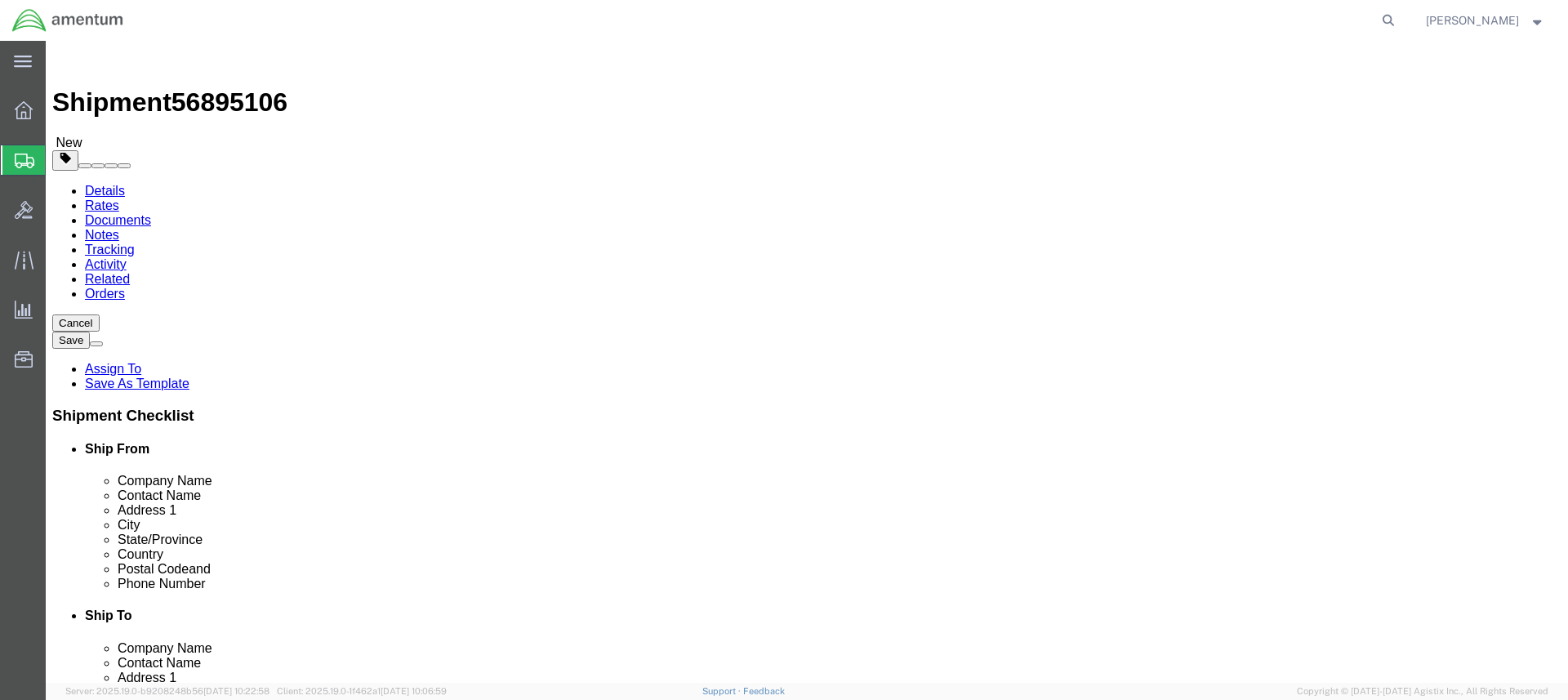
click span "button"
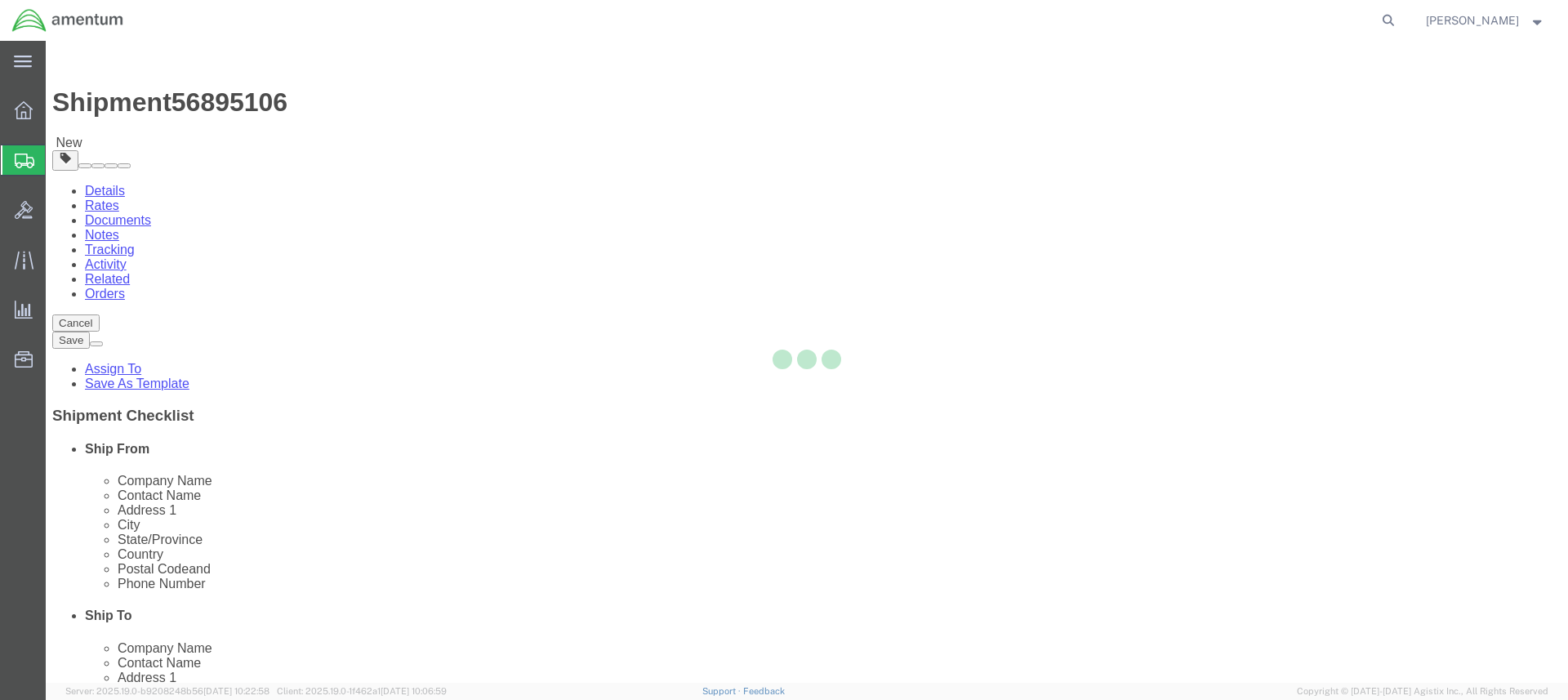
select select "NKCR"
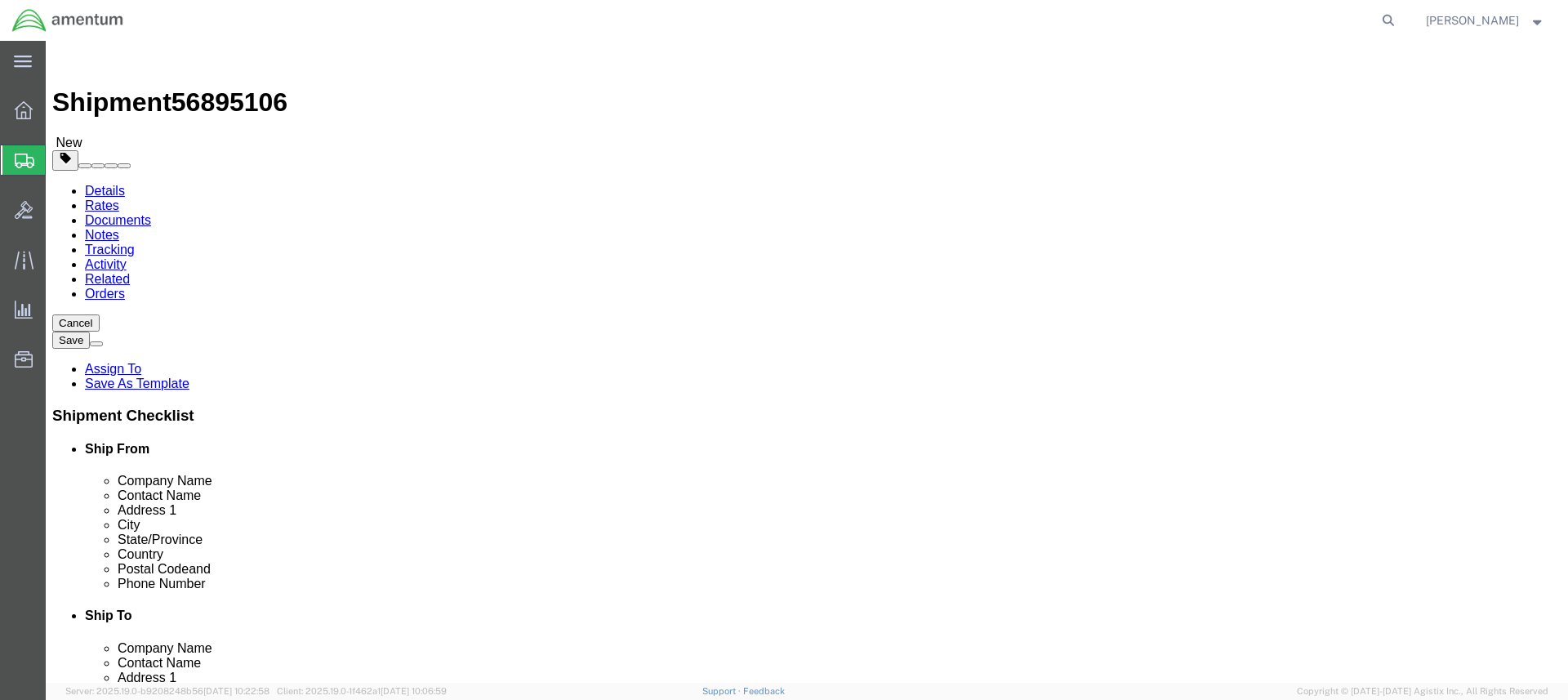
click button "Rate Shipment"
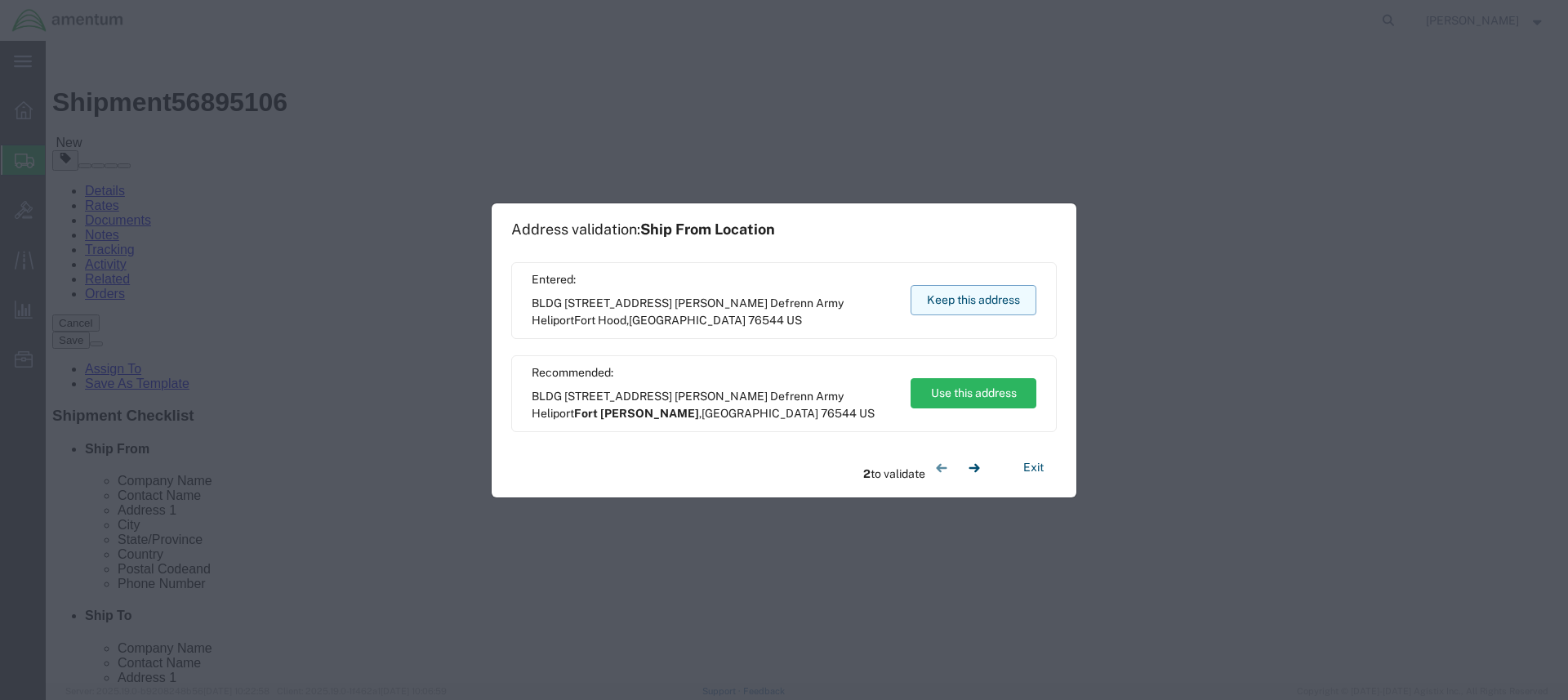
click at [945, 293] on button "Keep this address" at bounding box center [973, 300] width 125 height 31
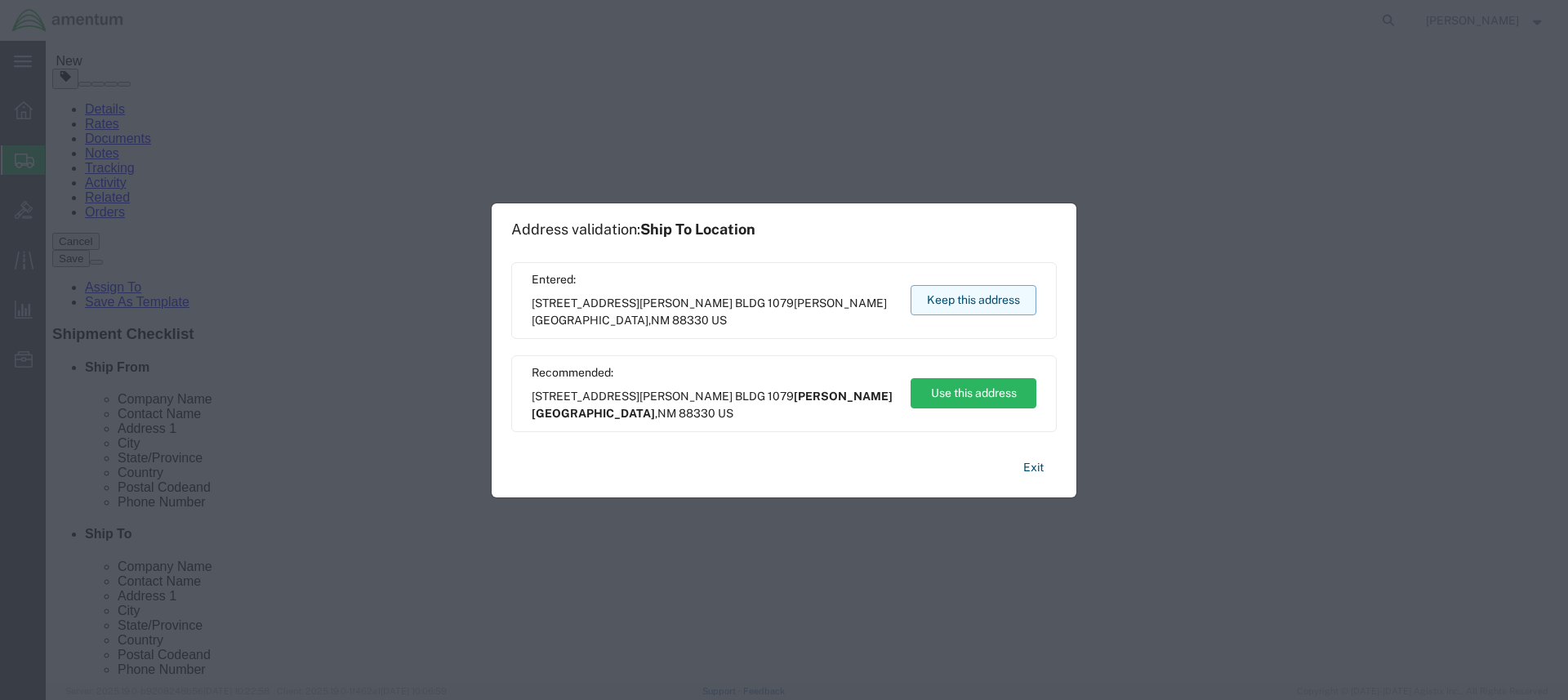
click at [960, 299] on button "Keep this address" at bounding box center [973, 300] width 125 height 31
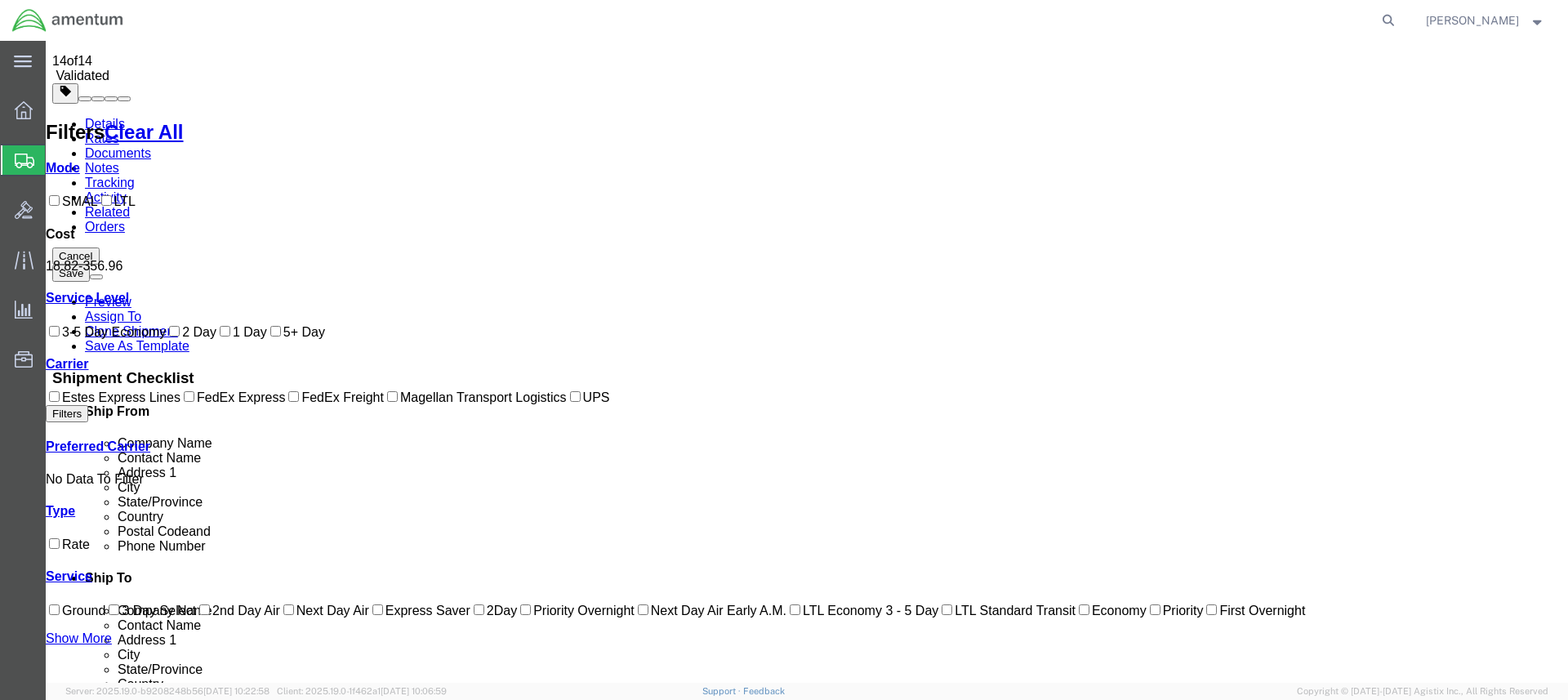
scroll to position [0, 0]
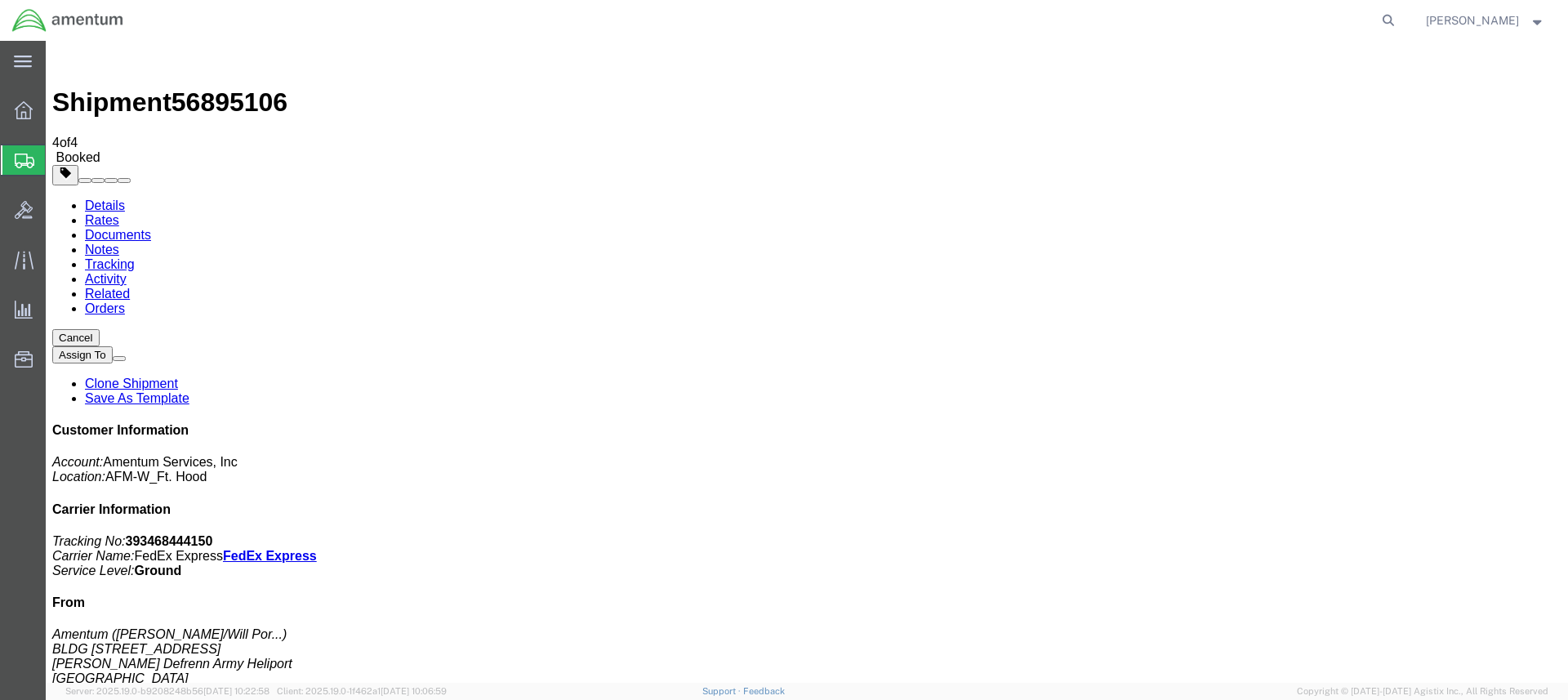
click at [0, 0] on span "Create Shipment" at bounding box center [0, 0] width 0 height 0
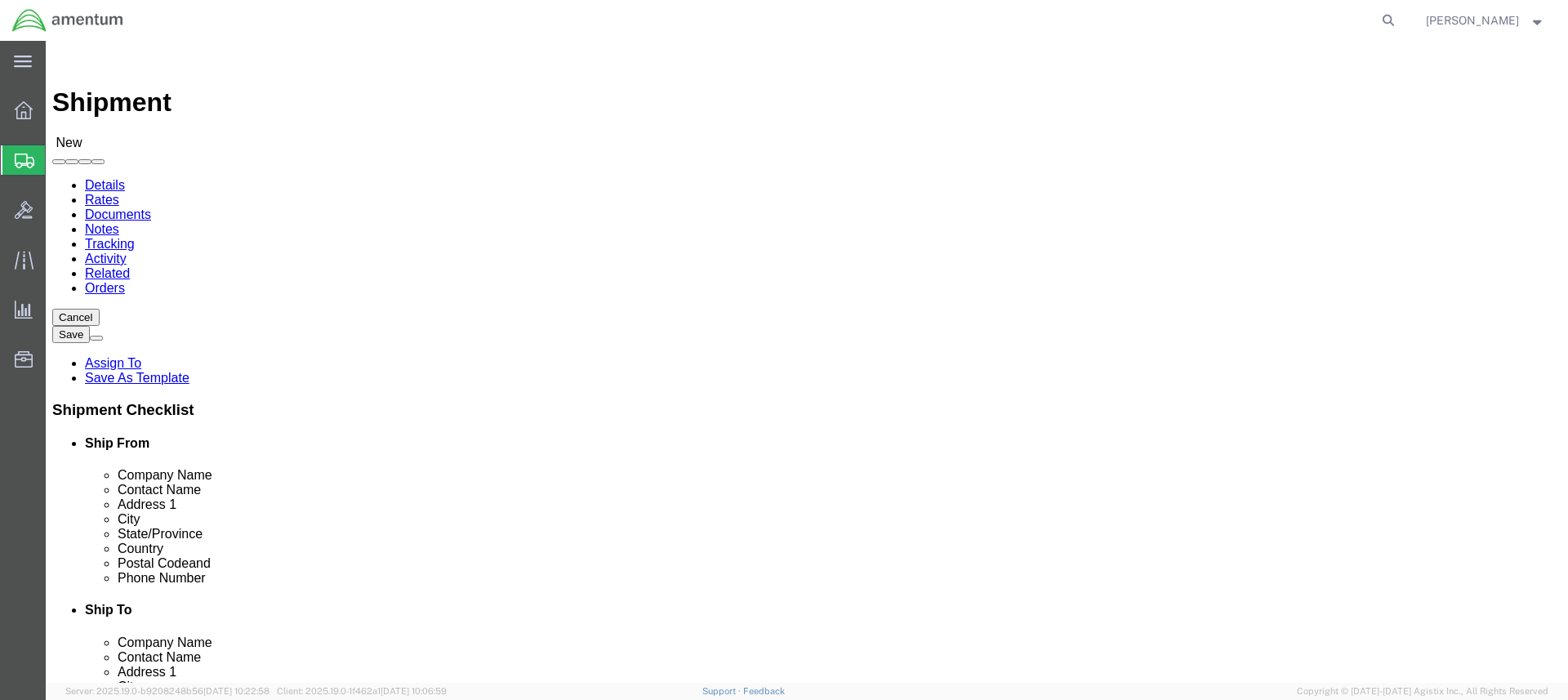
click input "text"
type input "[PERSON_NAME]"
